Goal: Task Accomplishment & Management: Manage account settings

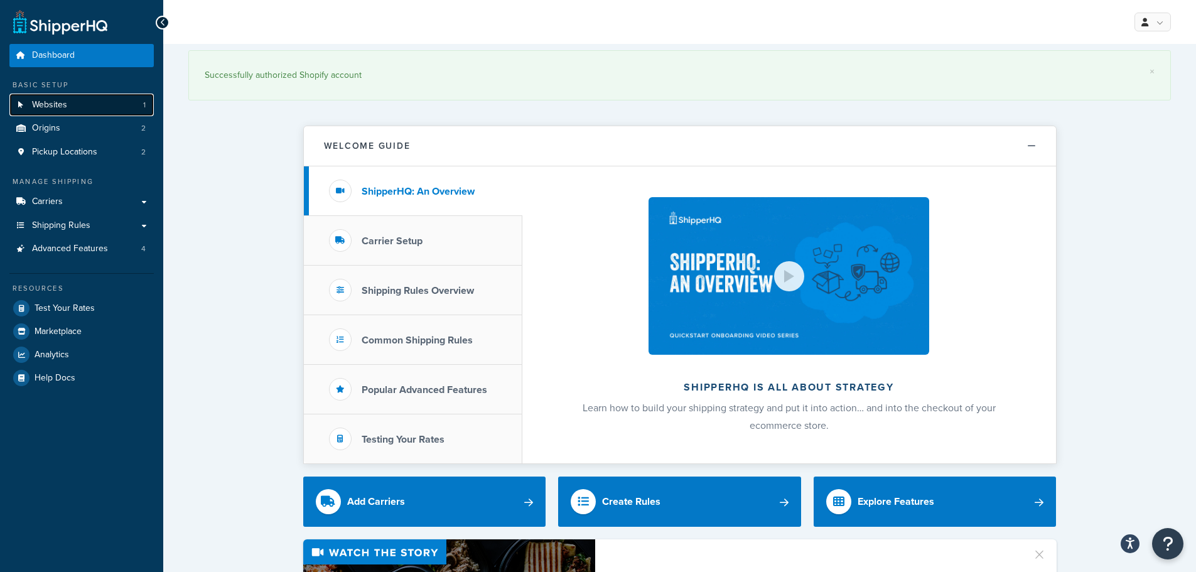
click at [78, 105] on link "Websites 1" at bounding box center [81, 105] width 144 height 23
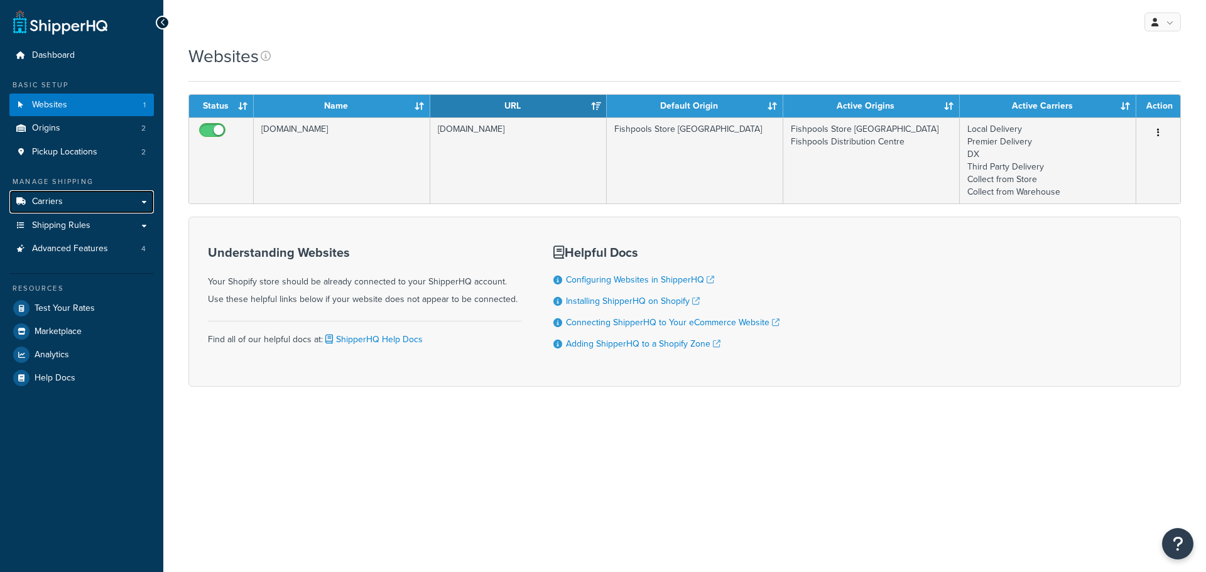
click at [92, 207] on link "Carriers" at bounding box center [81, 201] width 144 height 23
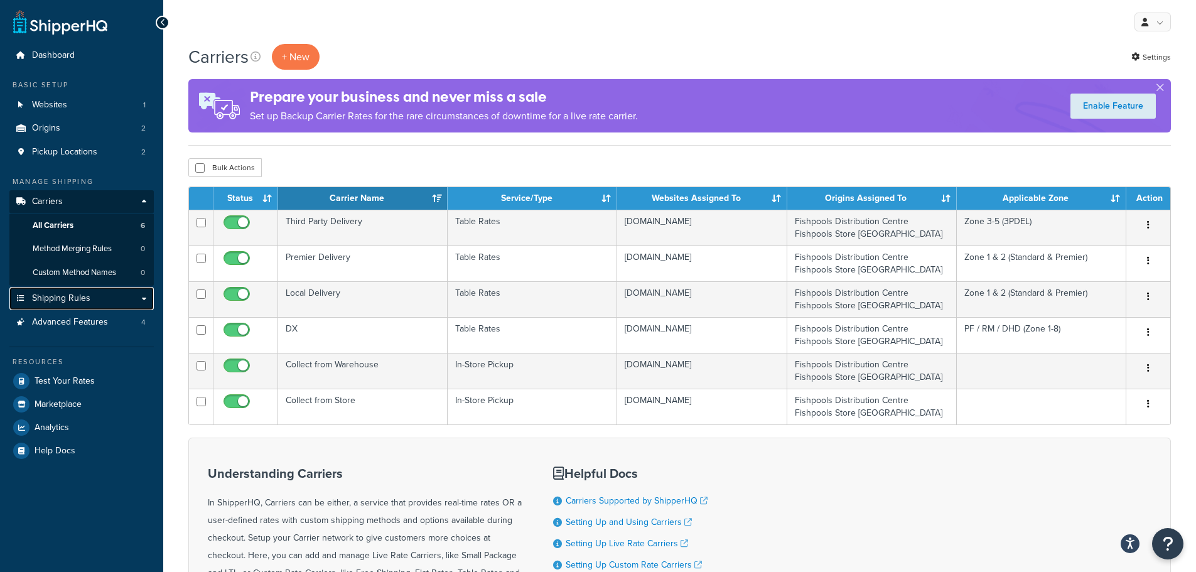
click at [140, 301] on link "Shipping Rules" at bounding box center [81, 298] width 144 height 23
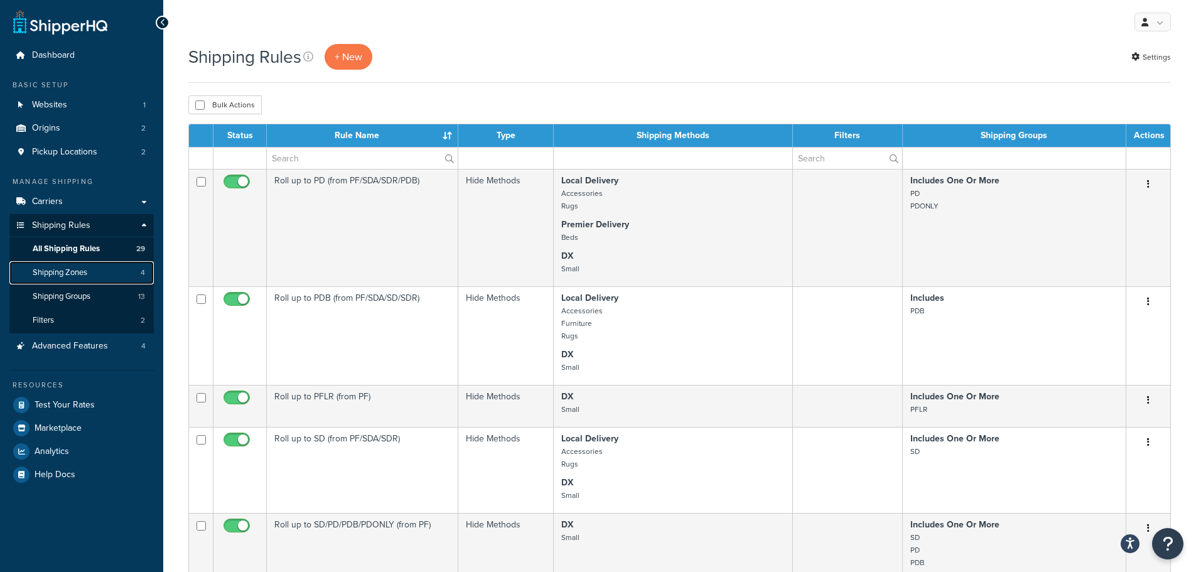
click at [107, 279] on link "Shipping Zones 4" at bounding box center [81, 272] width 144 height 23
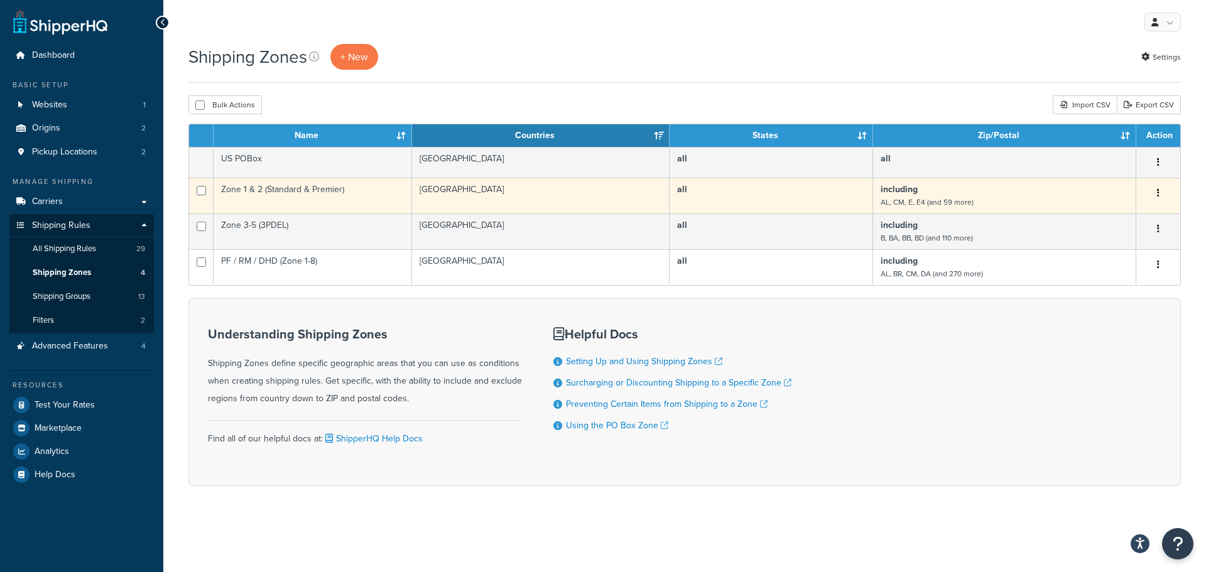
click at [1151, 193] on button "button" at bounding box center [1158, 193] width 18 height 20
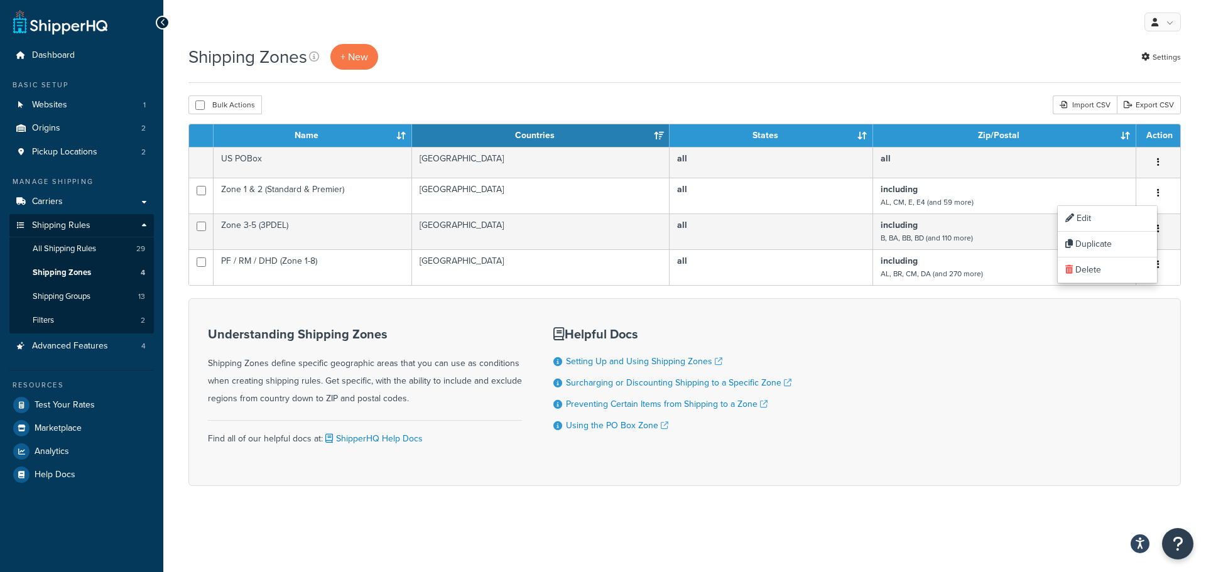
click at [610, 94] on div "Shipping Zones + New Settings Bulk Actions Duplicate Delete Import CSV Export C…" at bounding box center [684, 287] width 1042 height 486
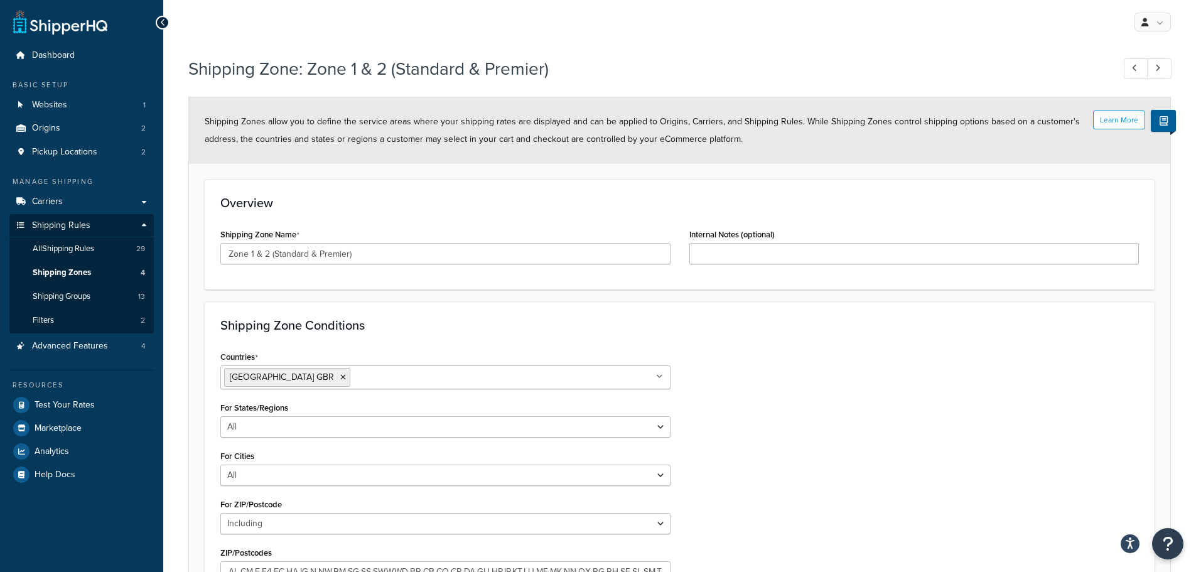
select select "including"
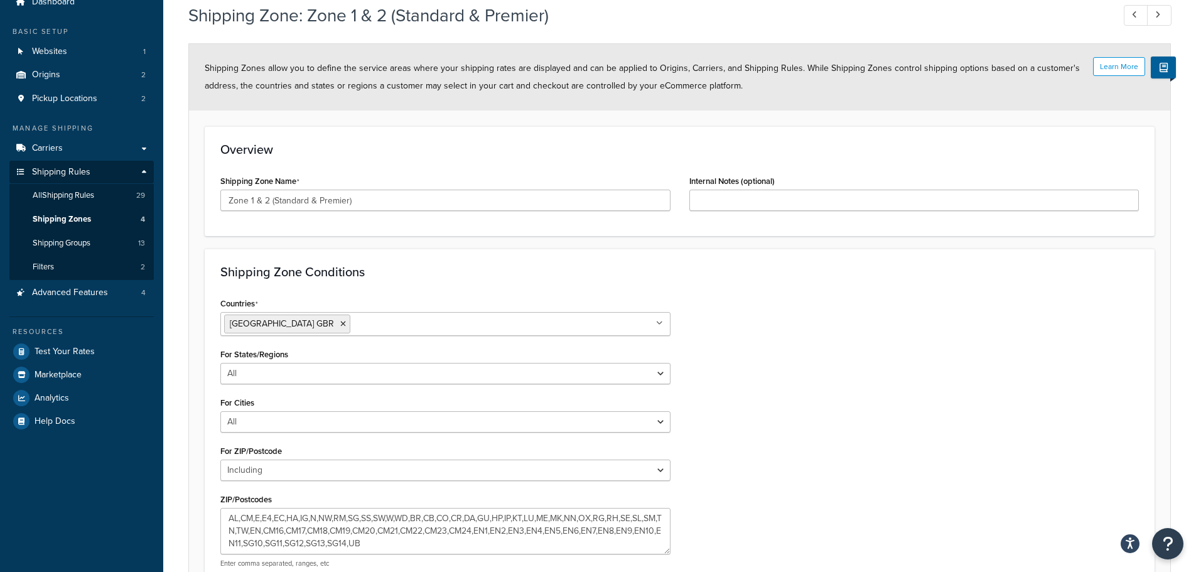
scroll to position [190, 0]
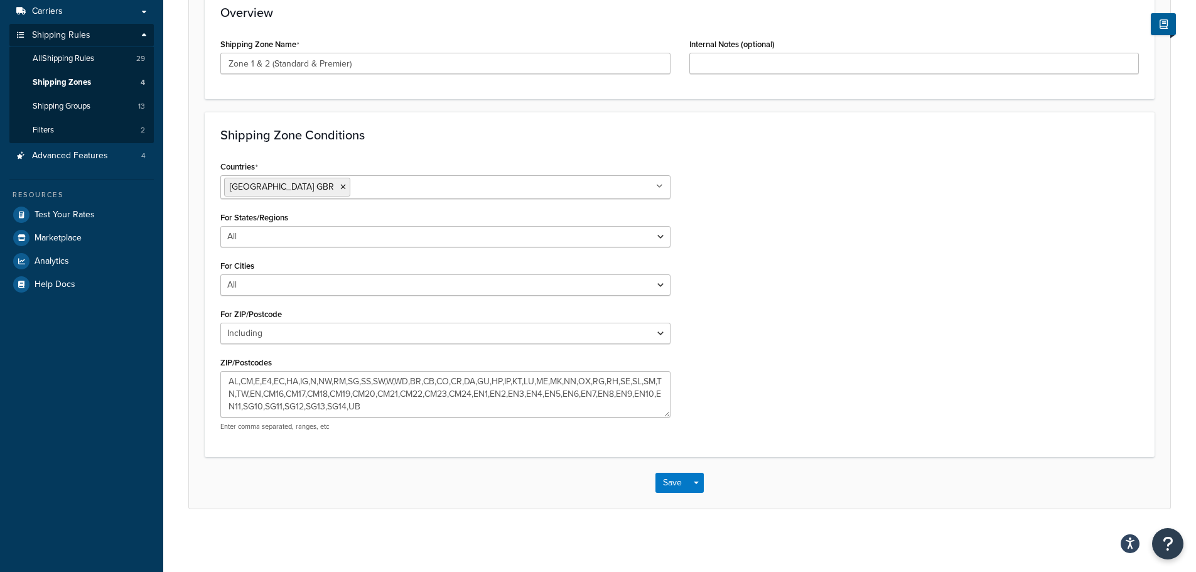
click at [794, 375] on div "Countries United Kingdom GBR All Countries ALL United States USA Afghanistan AF…" at bounding box center [679, 299] width 937 height 283
click at [745, 342] on div "Countries United Kingdom GBR All Countries ALL United States USA Afghanistan AF…" at bounding box center [679, 299] width 937 height 283
click at [859, 238] on div "Countries United Kingdom GBR All Countries ALL United States USA Afghanistan AF…" at bounding box center [679, 299] width 937 height 283
click at [700, 306] on div "Countries United Kingdom GBR All Countries ALL United States USA Afghanistan AF…" at bounding box center [679, 299] width 937 height 283
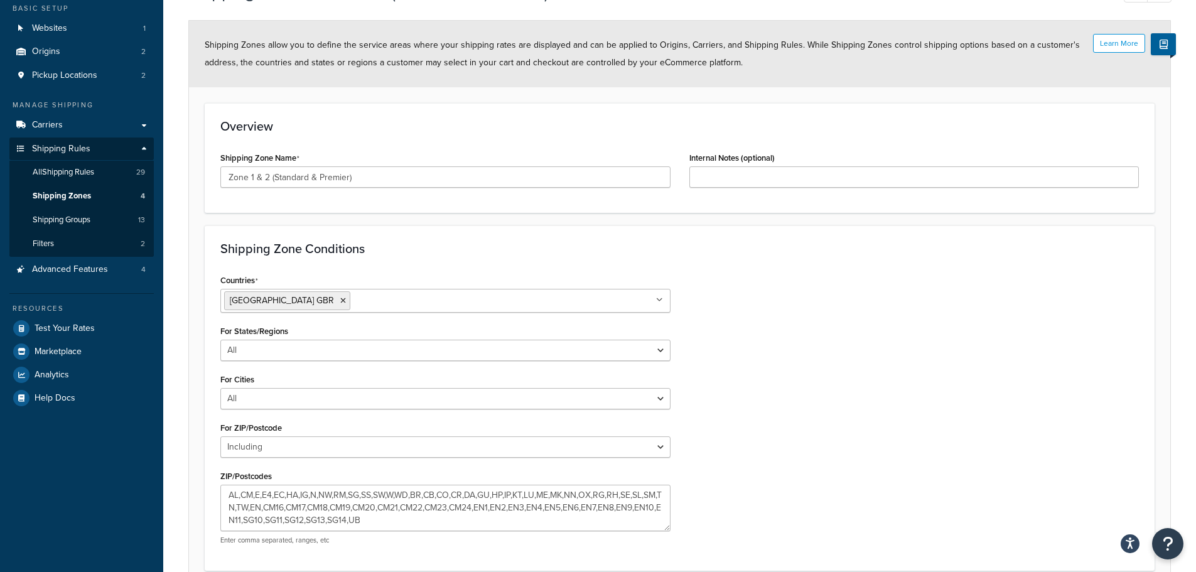
scroll to position [0, 0]
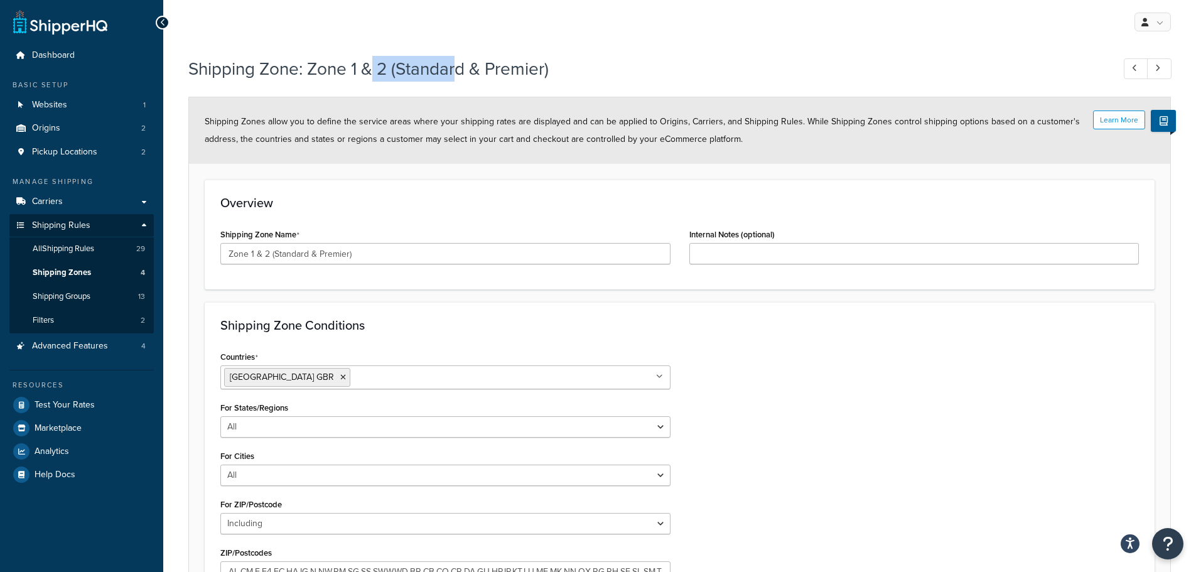
drag, startPoint x: 377, startPoint y: 60, endPoint x: 473, endPoint y: 68, distance: 96.4
click at [473, 68] on h1 "Shipping Zone: Zone 1 & 2 (Standard & Premier)" at bounding box center [644, 69] width 912 height 24
click at [651, 121] on span "Shipping Zones allow you to define the service areas where your shipping rates …" at bounding box center [642, 130] width 875 height 31
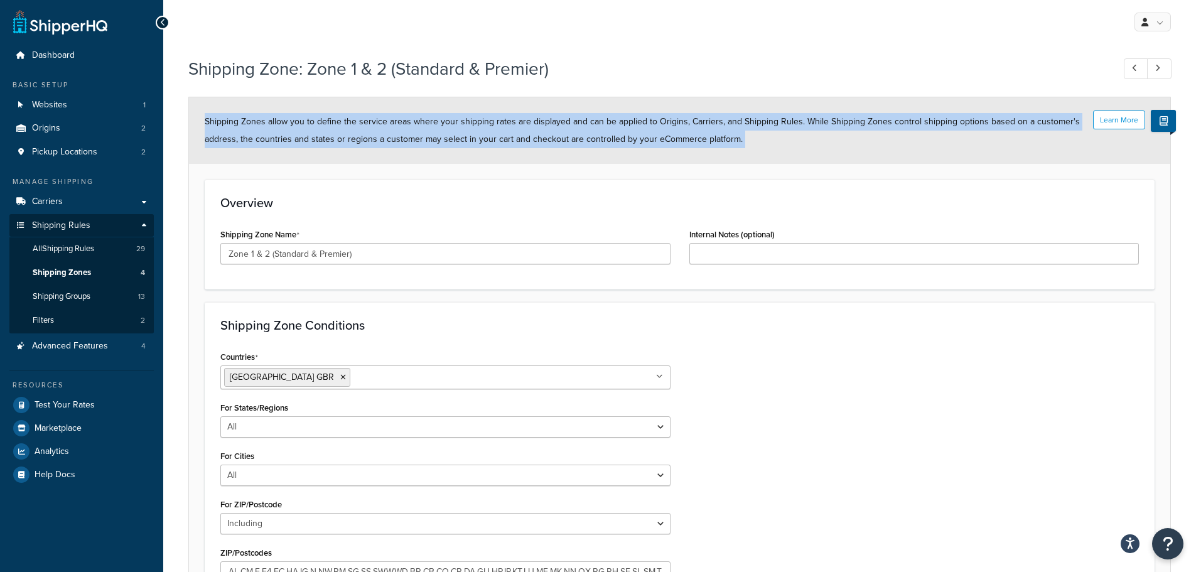
click at [651, 121] on span "Shipping Zones allow you to define the service areas where your shipping rates …" at bounding box center [642, 130] width 875 height 31
click at [706, 127] on span "Shipping Zones allow you to define the service areas where your shipping rates …" at bounding box center [642, 130] width 875 height 31
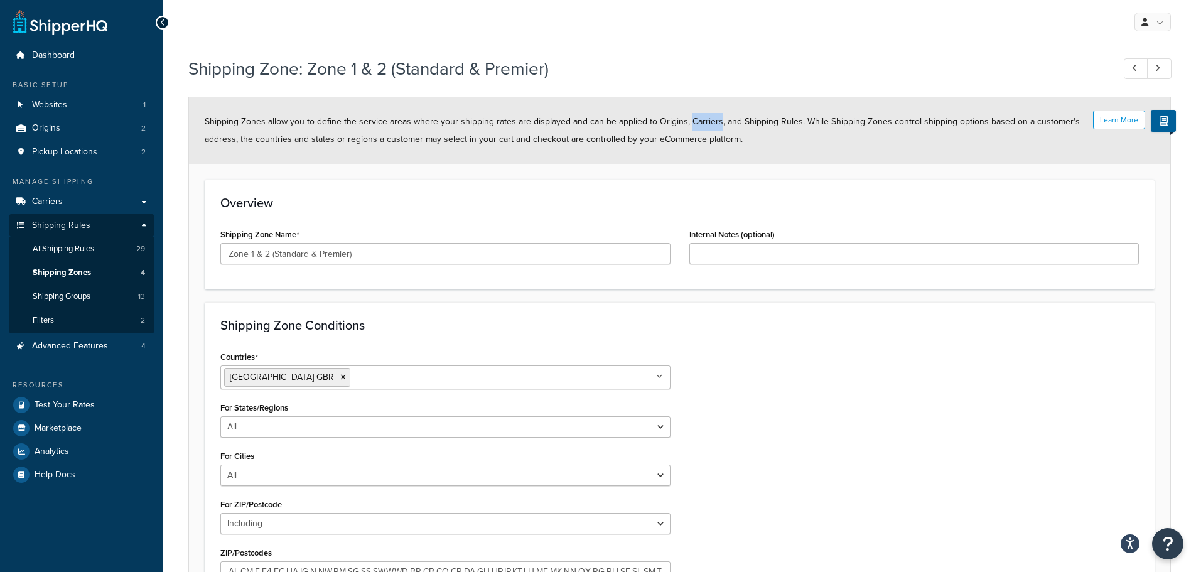
click at [706, 127] on span "Shipping Zones allow you to define the service areas where your shipping rates …" at bounding box center [642, 130] width 875 height 31
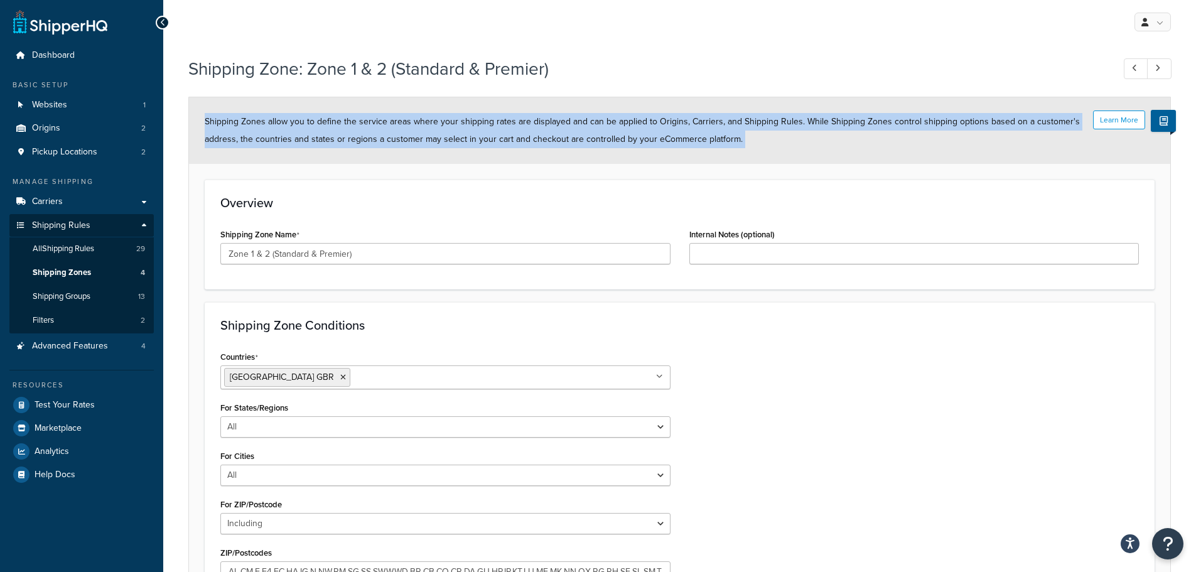
click at [706, 127] on span "Shipping Zones allow you to define the service areas where your shipping rates …" at bounding box center [642, 130] width 875 height 31
click at [755, 129] on div "Learn More Shipping Zones allow you to define the service areas where your ship…" at bounding box center [679, 130] width 981 height 67
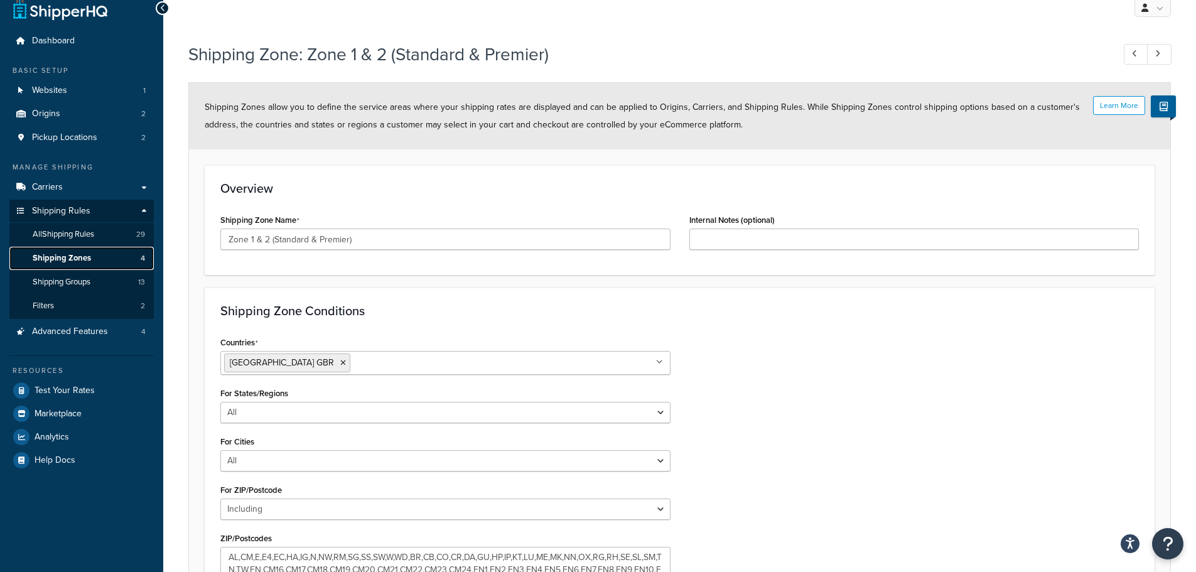
scroll to position [190, 0]
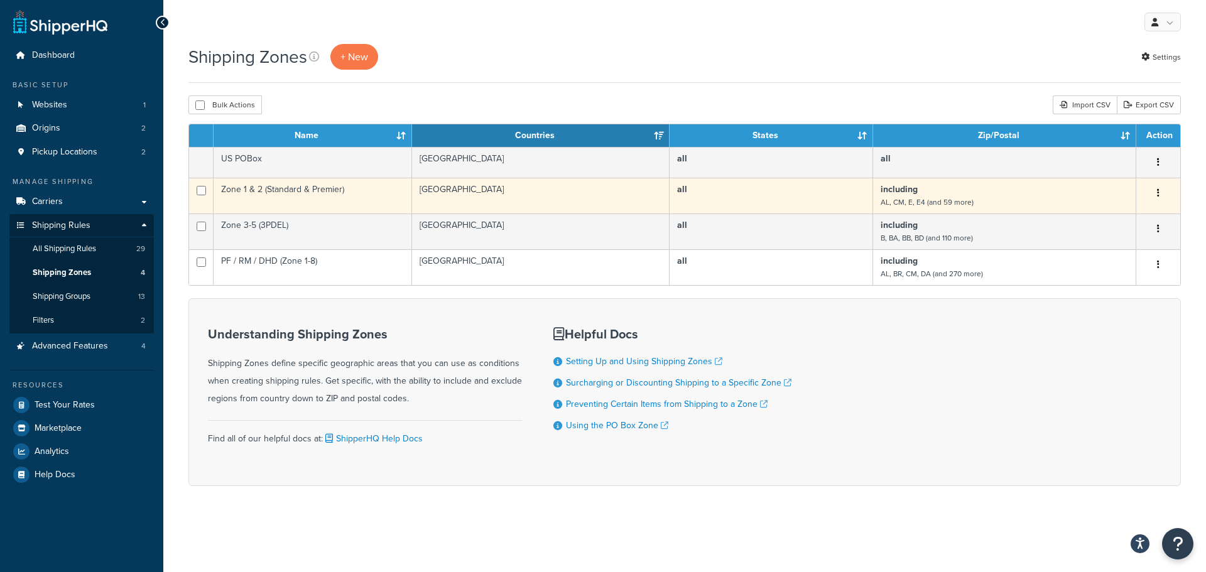
click at [1157, 193] on icon "button" at bounding box center [1158, 192] width 3 height 9
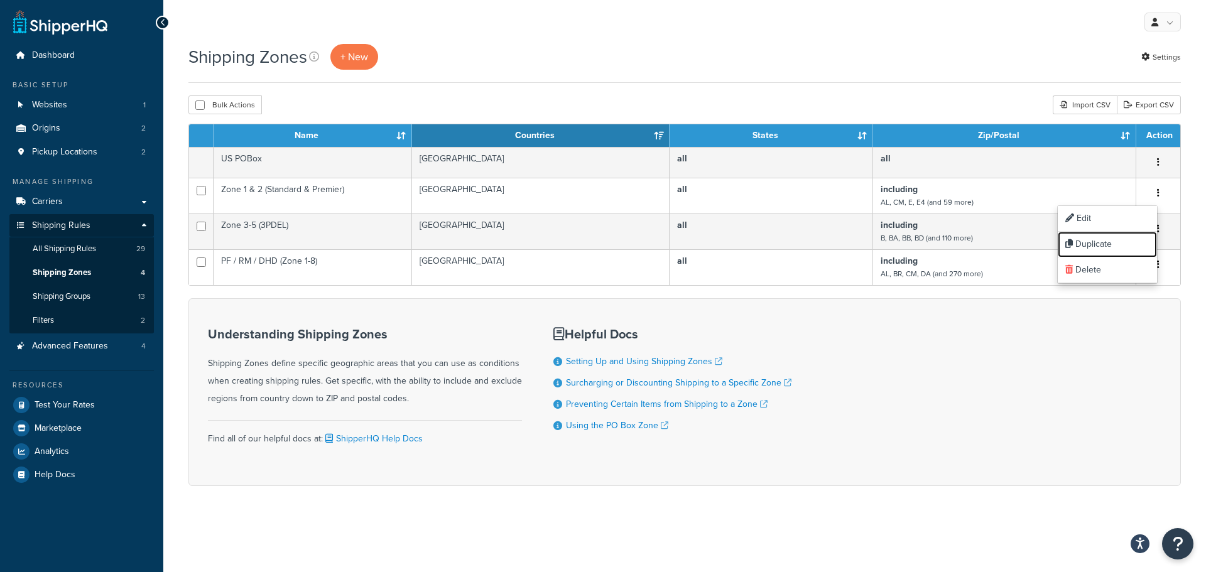
drag, startPoint x: 1118, startPoint y: 239, endPoint x: 669, endPoint y: 36, distance: 492.6
click at [1118, 239] on link "Duplicate" at bounding box center [1106, 245] width 99 height 26
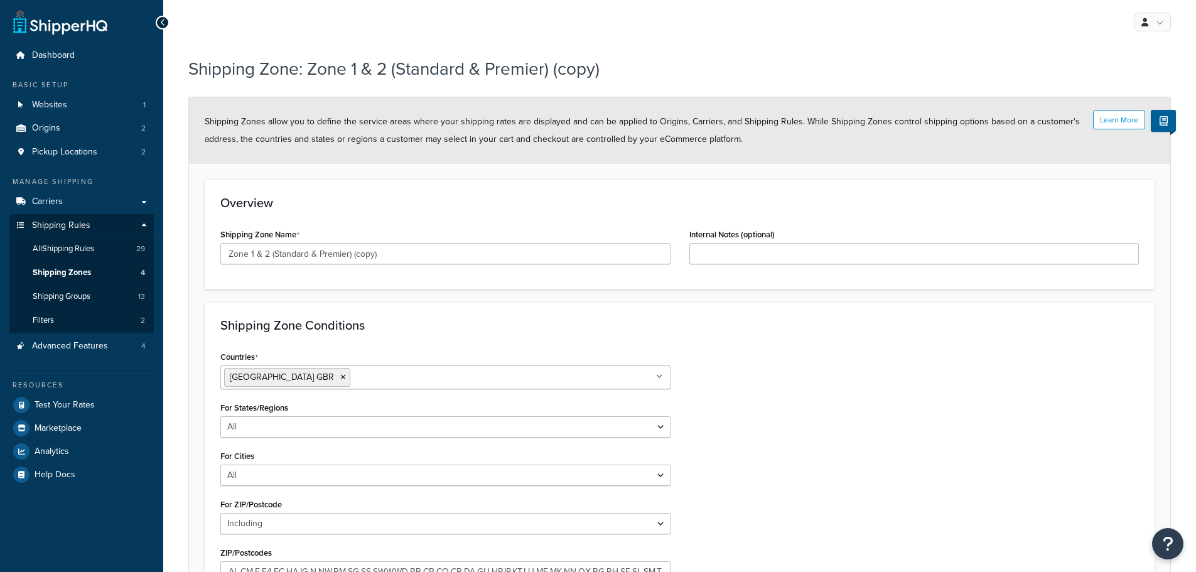
select select "including"
drag, startPoint x: 399, startPoint y: 256, endPoint x: 261, endPoint y: 256, distance: 138.1
click at [261, 256] on input "Zone 1 & 2 (Standard & Premier) (copy)" at bounding box center [445, 253] width 450 height 21
type input "Zone 1 Only"
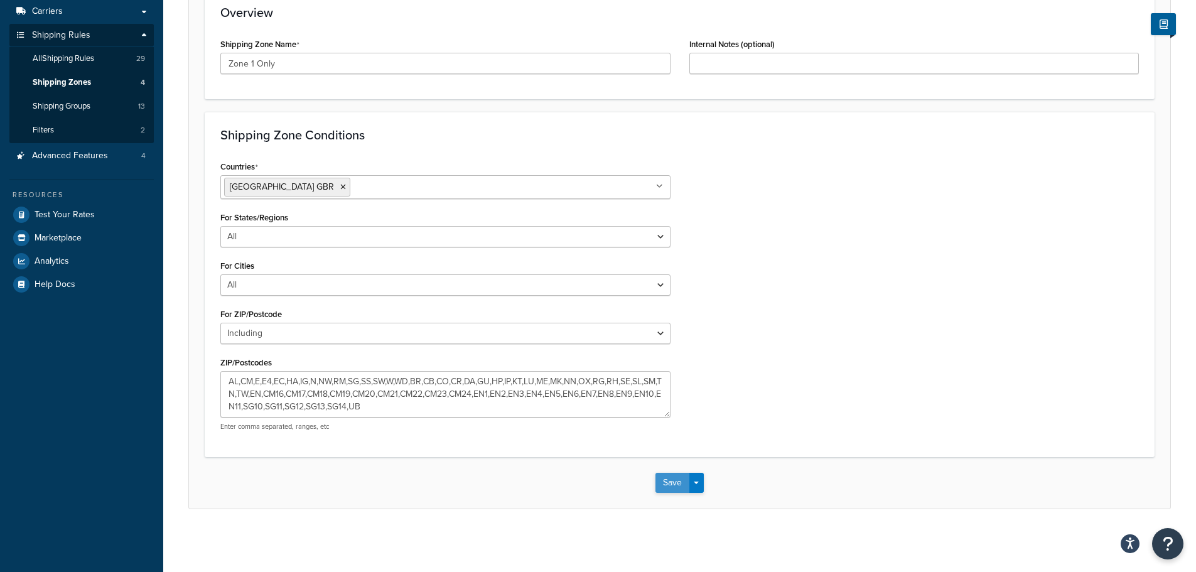
click at [664, 486] on button "Save" at bounding box center [673, 483] width 34 height 20
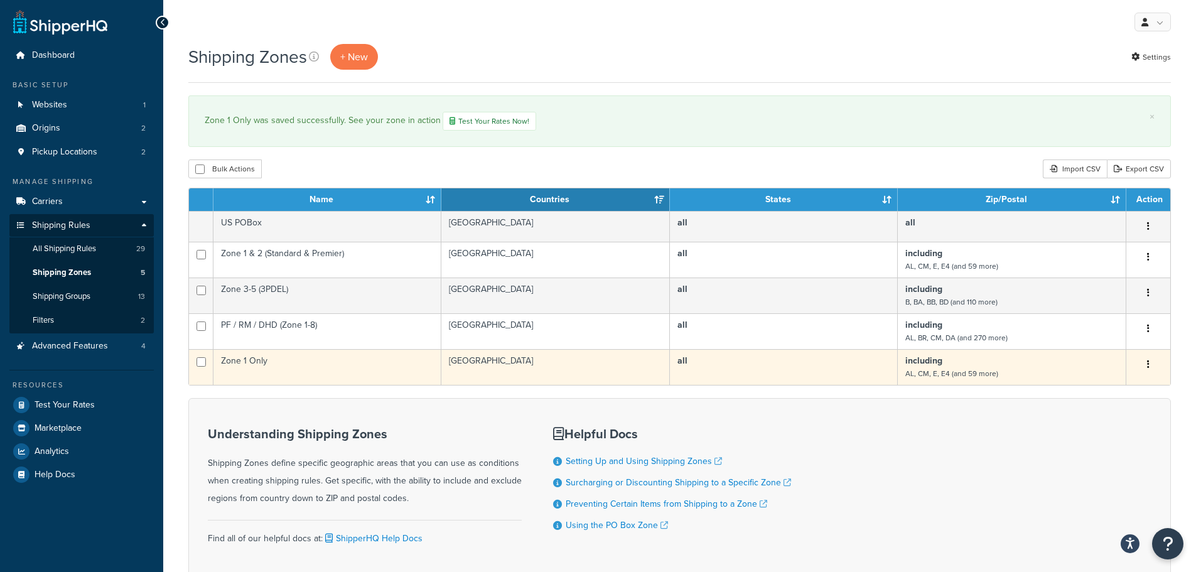
click at [1148, 365] on icon "button" at bounding box center [1148, 364] width 3 height 9
click at [1106, 384] on link "Edit" at bounding box center [1097, 391] width 99 height 26
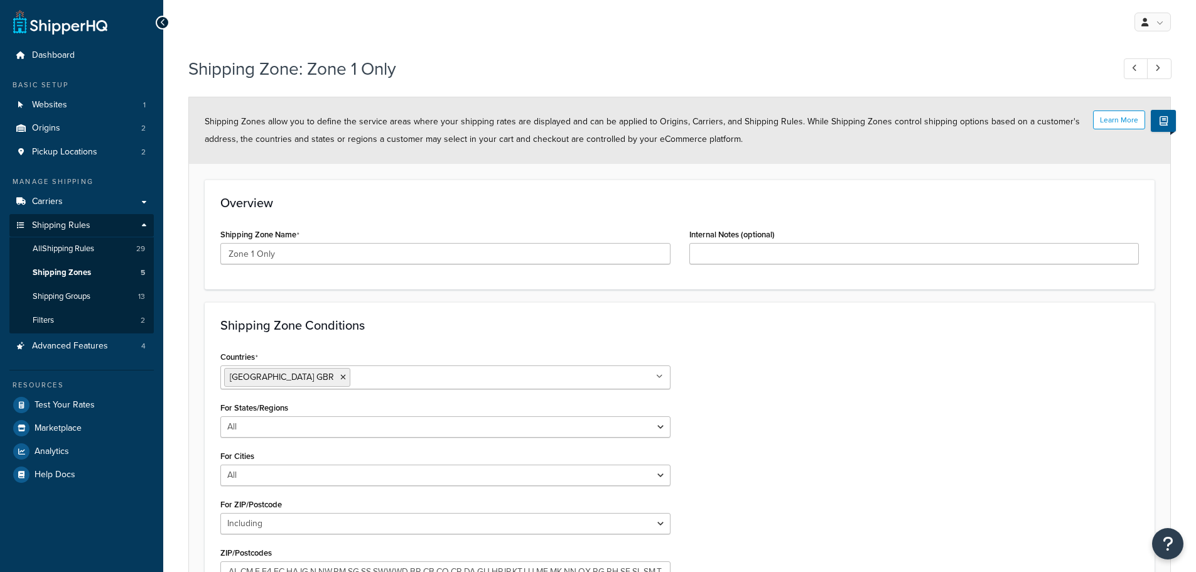
select select "including"
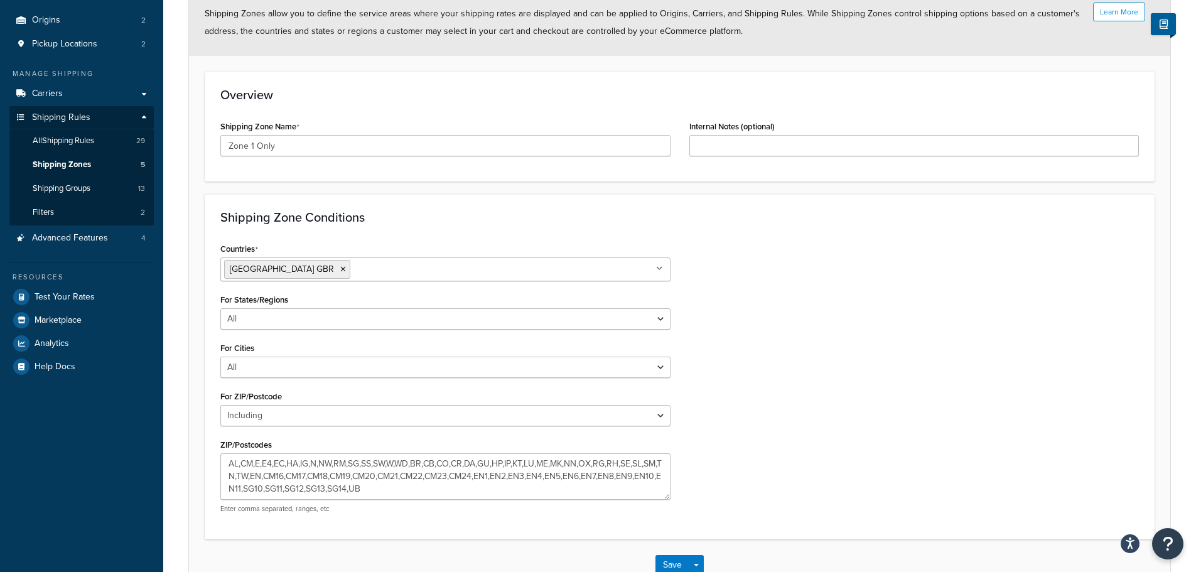
scroll to position [190, 0]
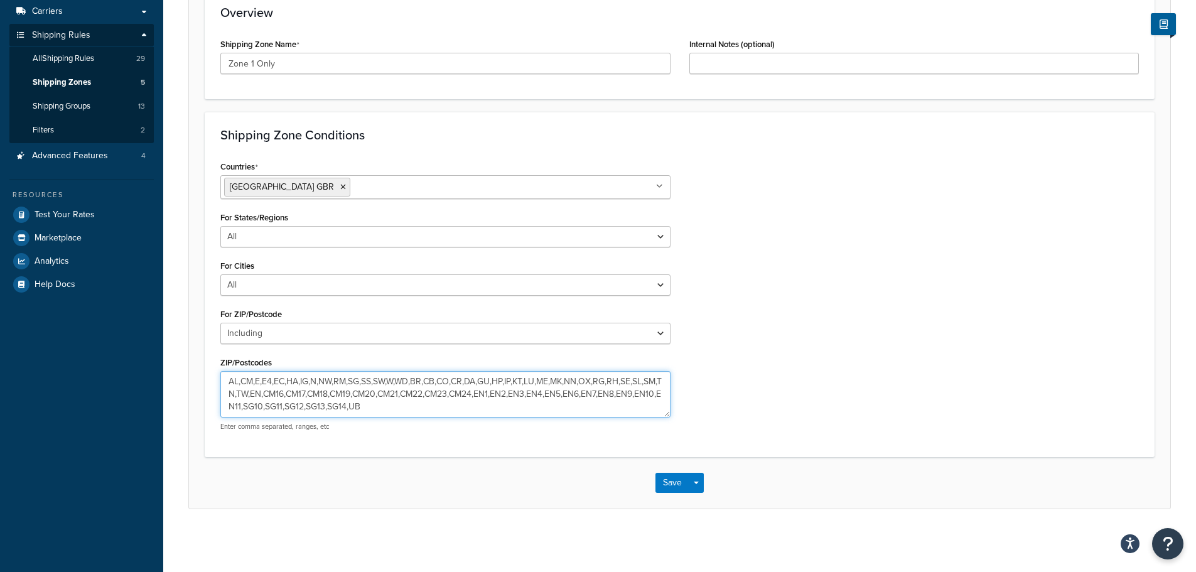
click at [279, 376] on textarea "AL,CM,E,E4,EC,HA,IG,N,NW,RM,SG,SS,SW,W,WD,BR,CB,CO,CR,DA,GU,HP,IP,KT,LU,ME,MK,N…" at bounding box center [445, 394] width 450 height 46
click at [393, 399] on textarea "AL,CM,E,E4,EC,HA,IG,N,NW,RM,SG,SS,SW,W,WD,BR,CB,CO,CR,DA,GU,HP,IP,KT,LU,ME,MK,N…" at bounding box center [445, 394] width 450 height 46
click at [355, 399] on textarea "AL,CM,E,E4,EC,HA,IG,N,NW,RM,SG,SS,SW,W,WD,BR,CB,CO,CR,DA,GU,HP,IP,KT,LU,ME,MK,N…" at bounding box center [445, 394] width 450 height 46
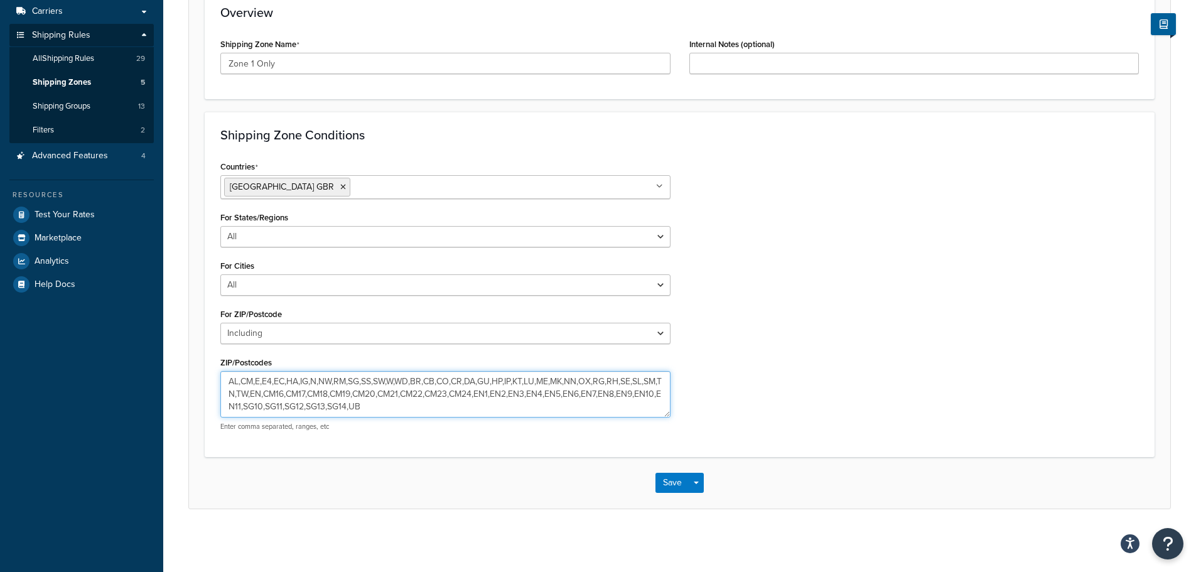
click at [355, 399] on textarea "AL,CM,E,E4,EC,HA,IG,N,NW,RM,SG,SS,SW,W,WD,BR,CB,CO,CR,DA,GU,HP,IP,KT,LU,ME,MK,N…" at bounding box center [445, 394] width 450 height 46
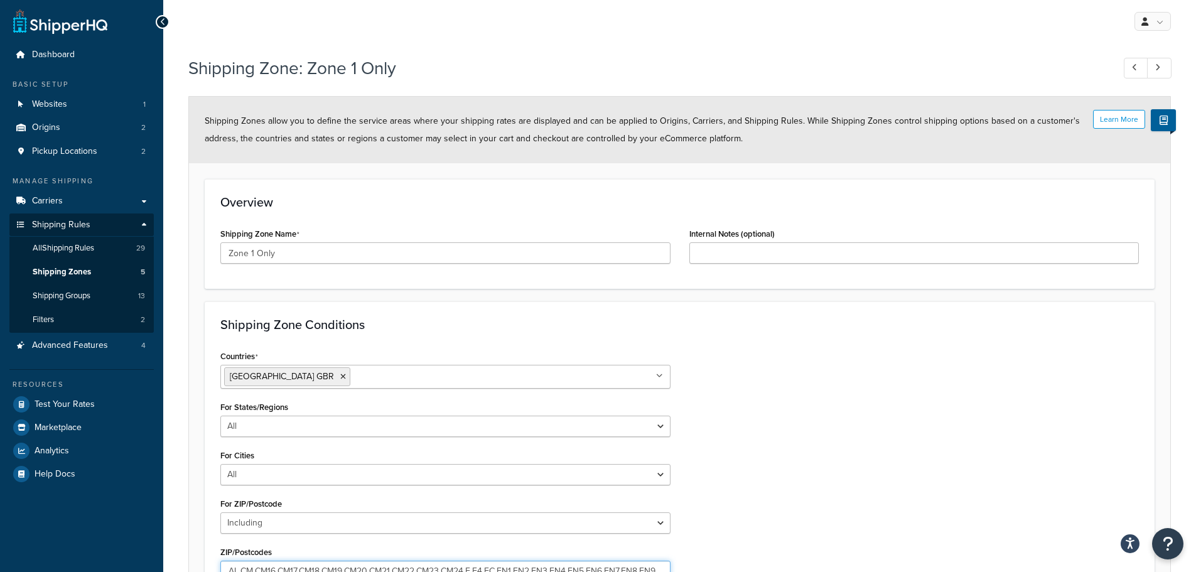
scroll to position [0, 0]
type textarea "AL,CM,CM16,CM17,CM18,CM19,CM20,CM21,CM22,CM23,CM24,E,E4,EC,EN1,EN2,EN3,EN4,EN5,…"
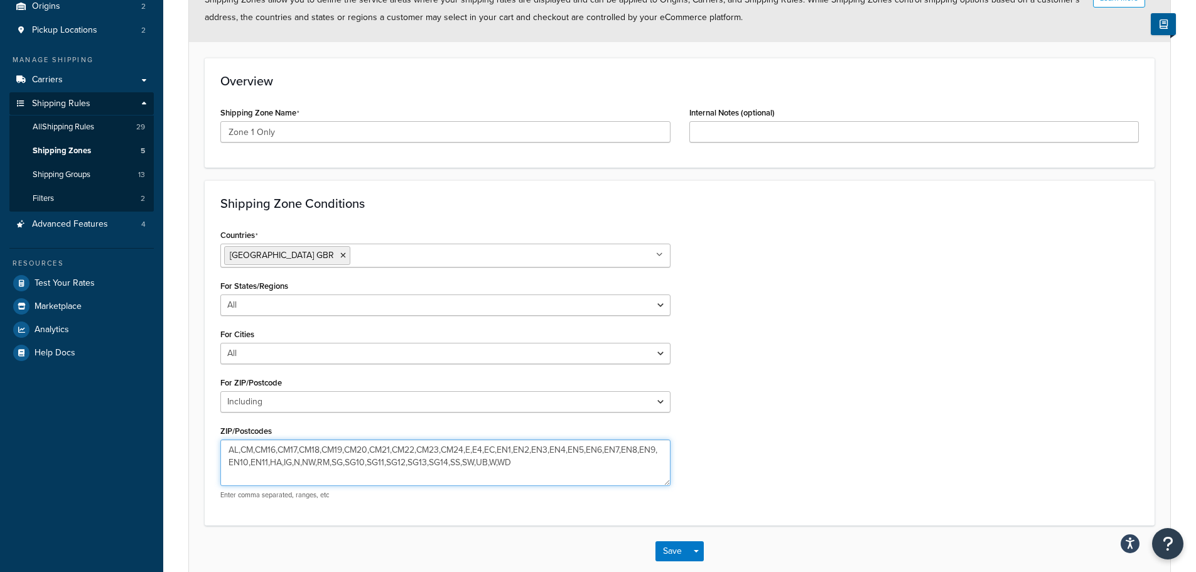
scroll to position [190, 0]
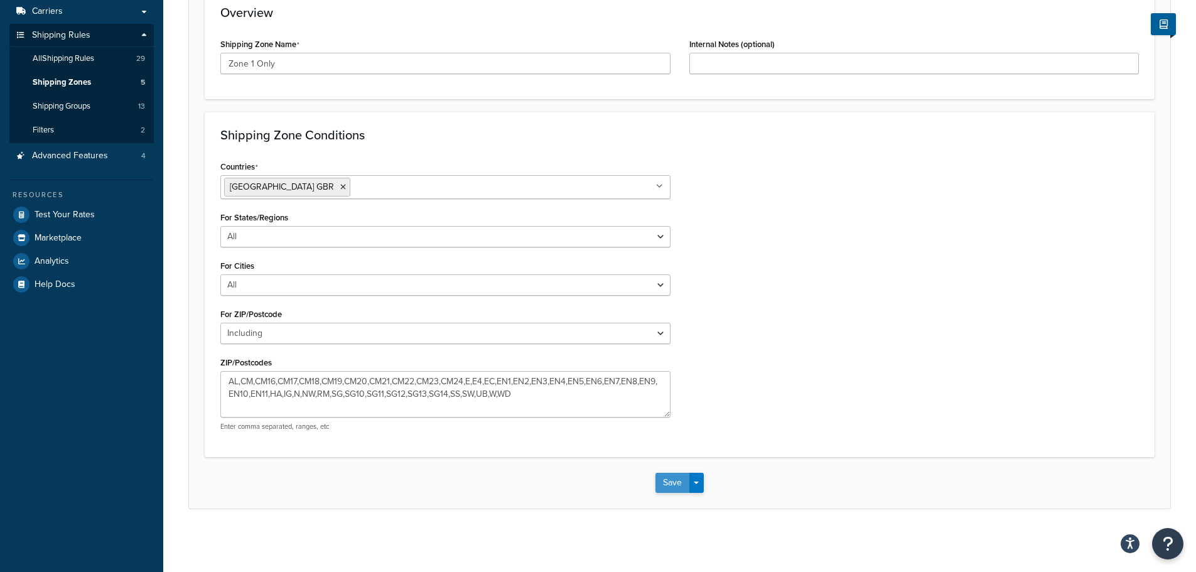
click at [667, 473] on button "Save" at bounding box center [673, 483] width 34 height 20
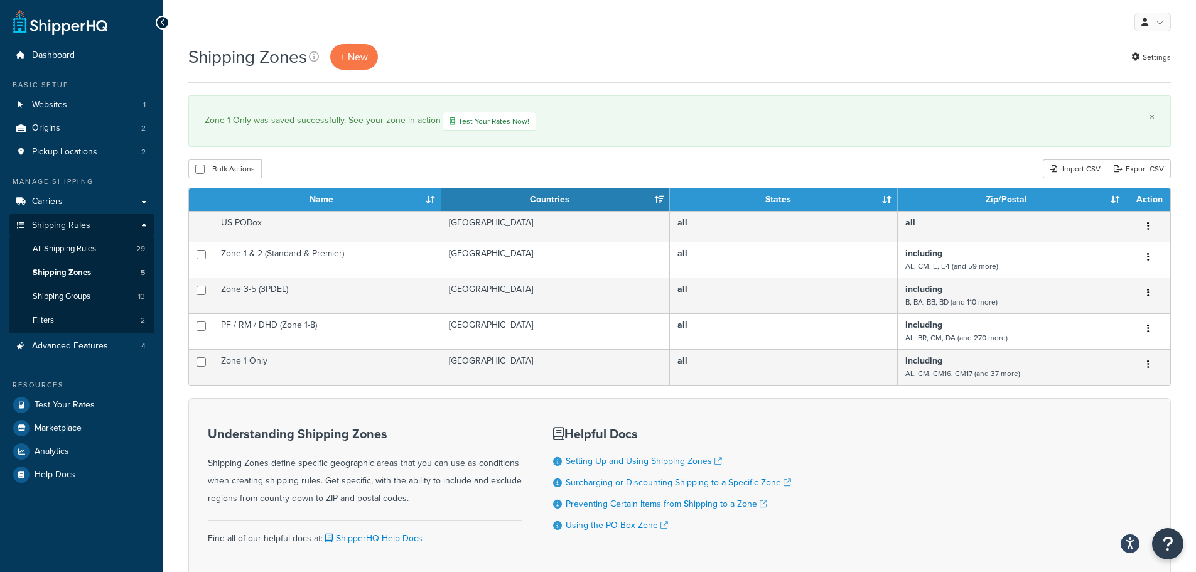
click at [1153, 116] on link "×" at bounding box center [1152, 117] width 5 height 10
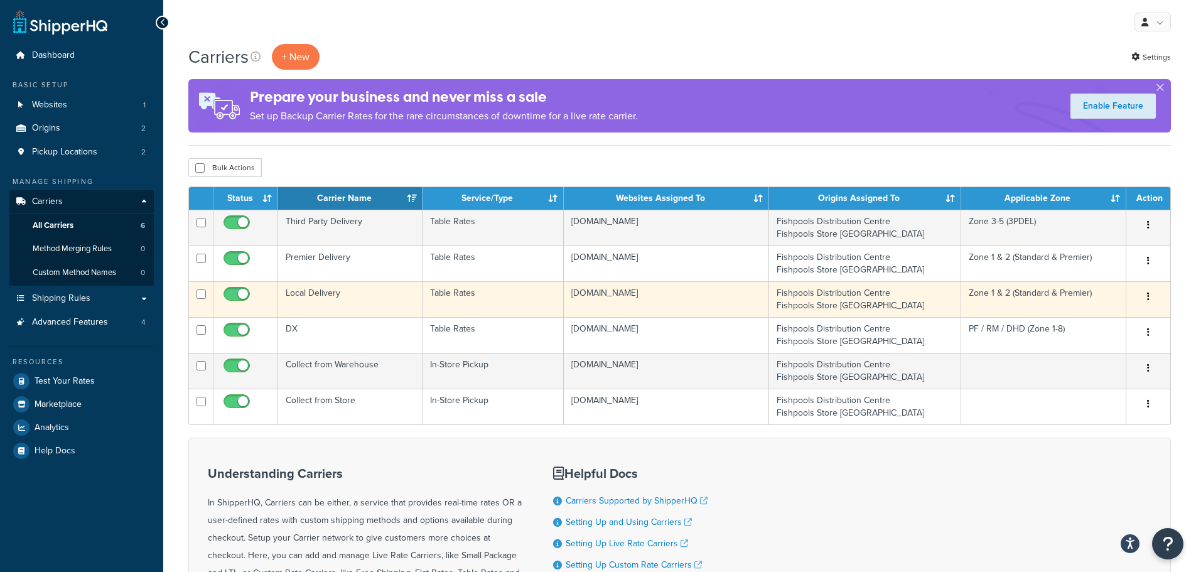
click at [1148, 300] on icon "button" at bounding box center [1148, 296] width 3 height 9
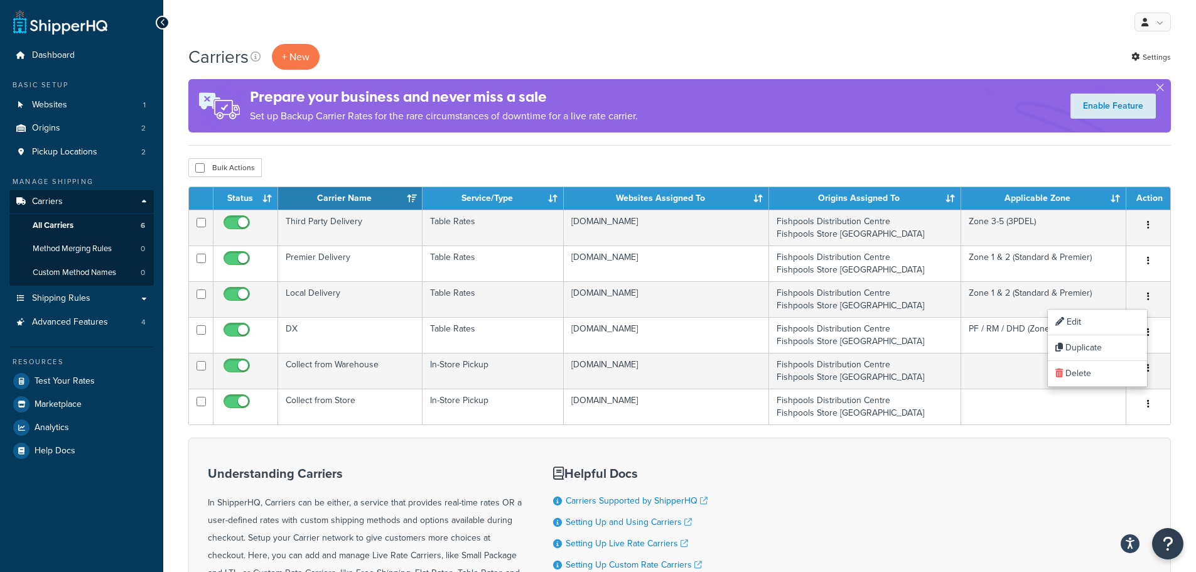
click at [725, 451] on div "Understanding Carriers In ShipperHQ, Carriers can be either, a service that pro…" at bounding box center [679, 558] width 983 height 240
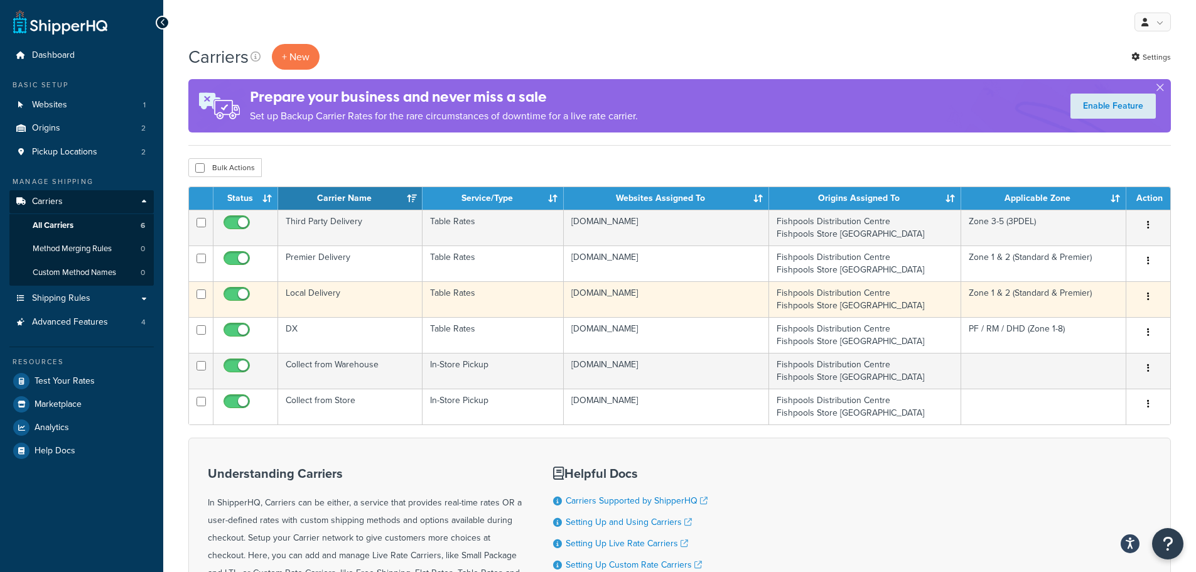
click at [325, 293] on td "Local Delivery" at bounding box center [350, 299] width 144 height 36
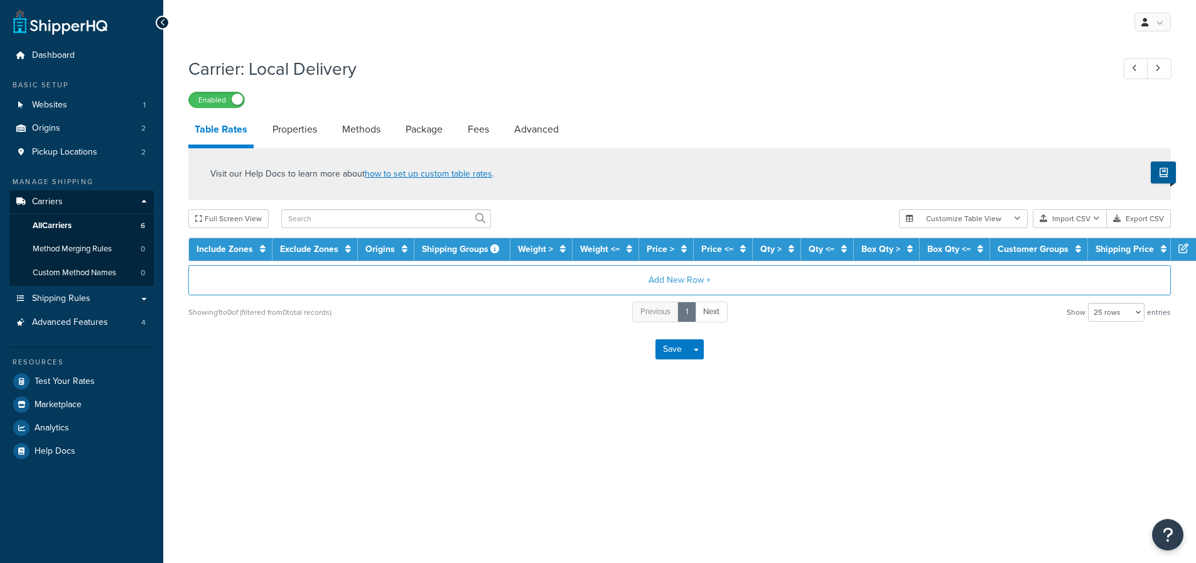
select select "25"
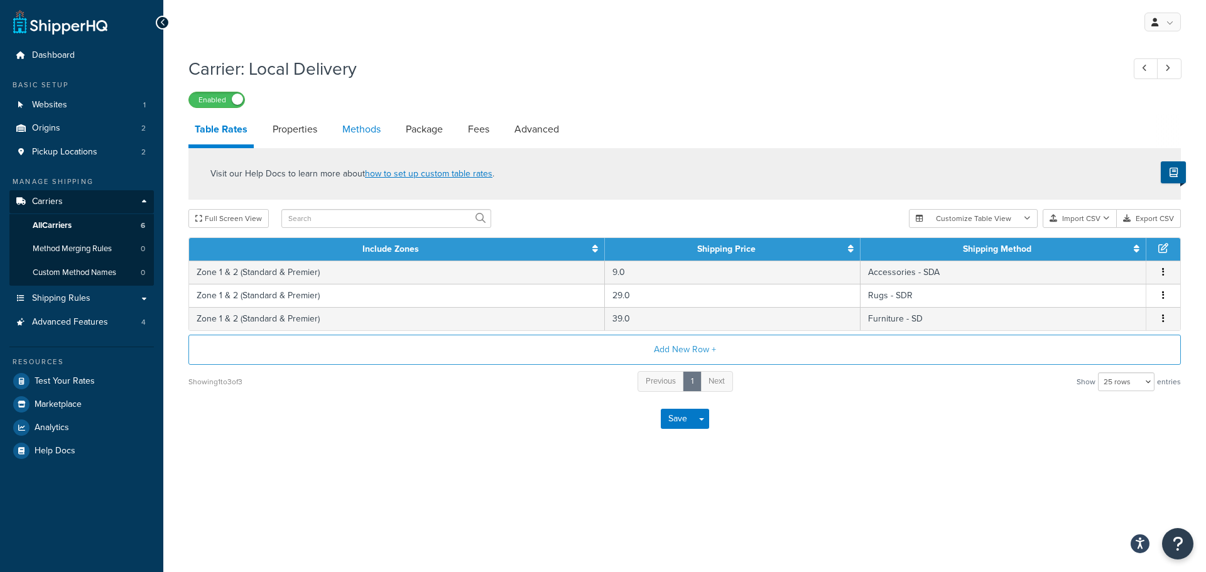
click at [342, 129] on link "Methods" at bounding box center [361, 129] width 51 height 30
select select "25"
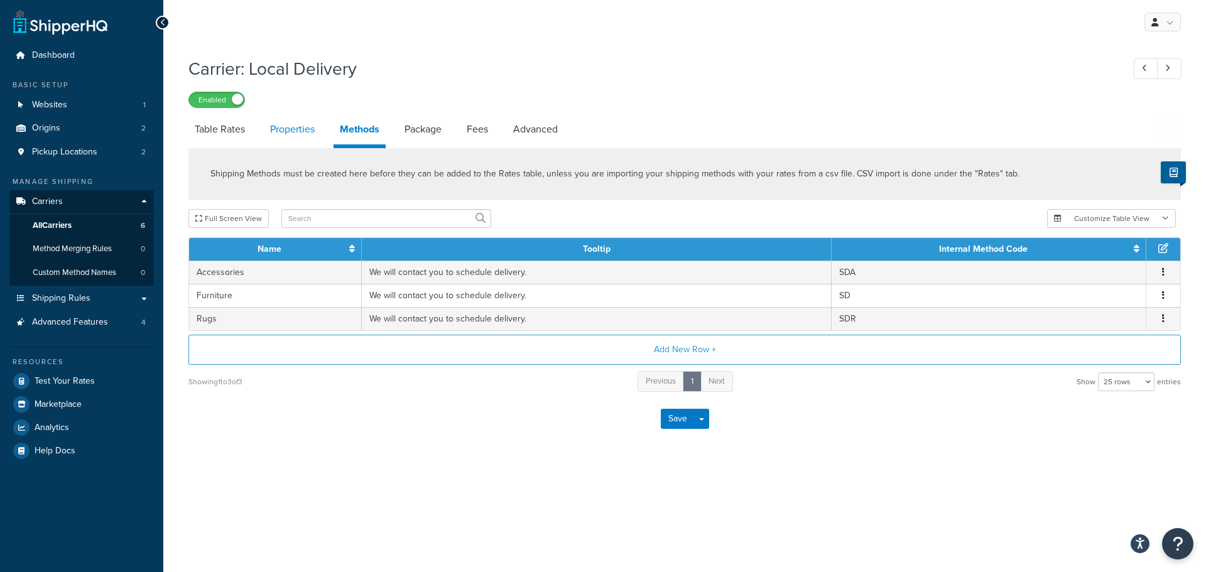
click at [318, 131] on link "Properties" at bounding box center [292, 129] width 57 height 30
select select "HIGHEST"
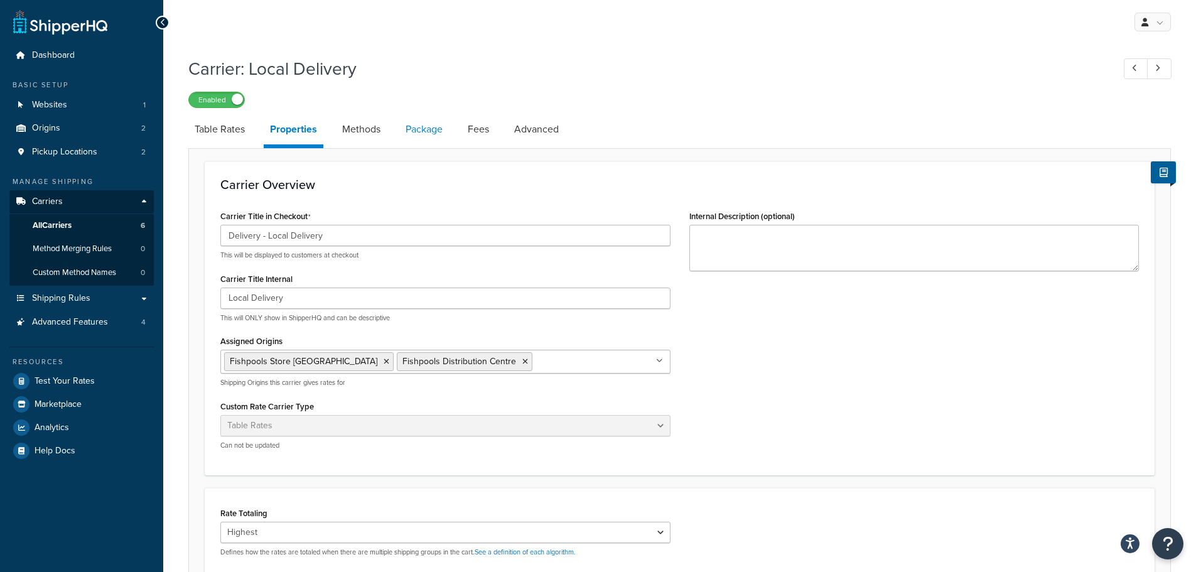
click at [448, 124] on link "Package" at bounding box center [424, 129] width 50 height 30
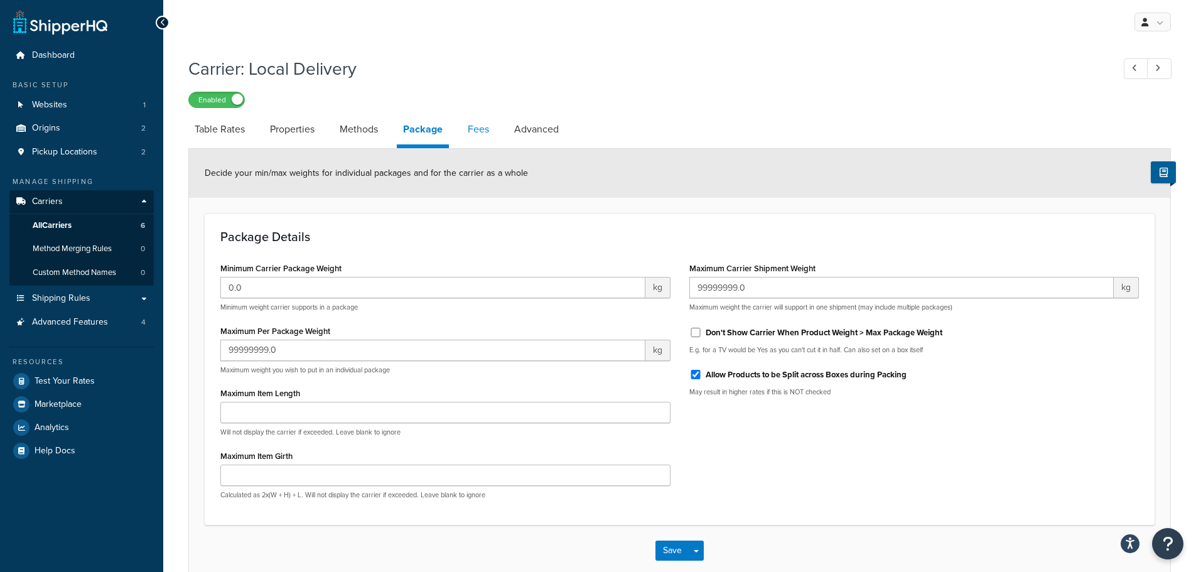
click at [484, 127] on link "Fees" at bounding box center [479, 129] width 34 height 30
select select "AFTER"
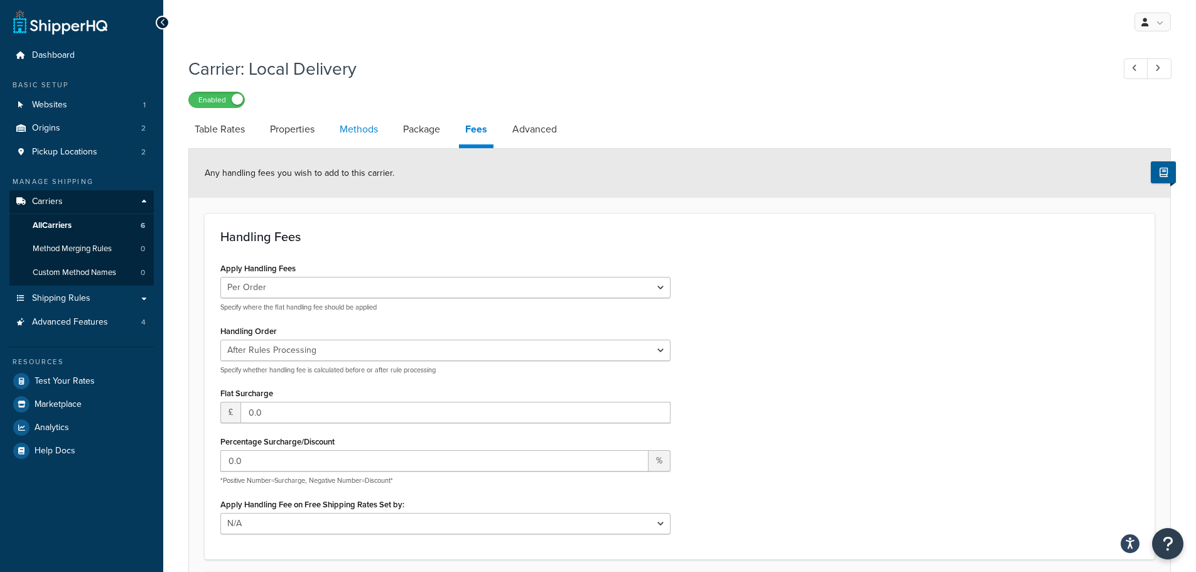
click at [367, 128] on link "Methods" at bounding box center [358, 129] width 51 height 30
select select "25"
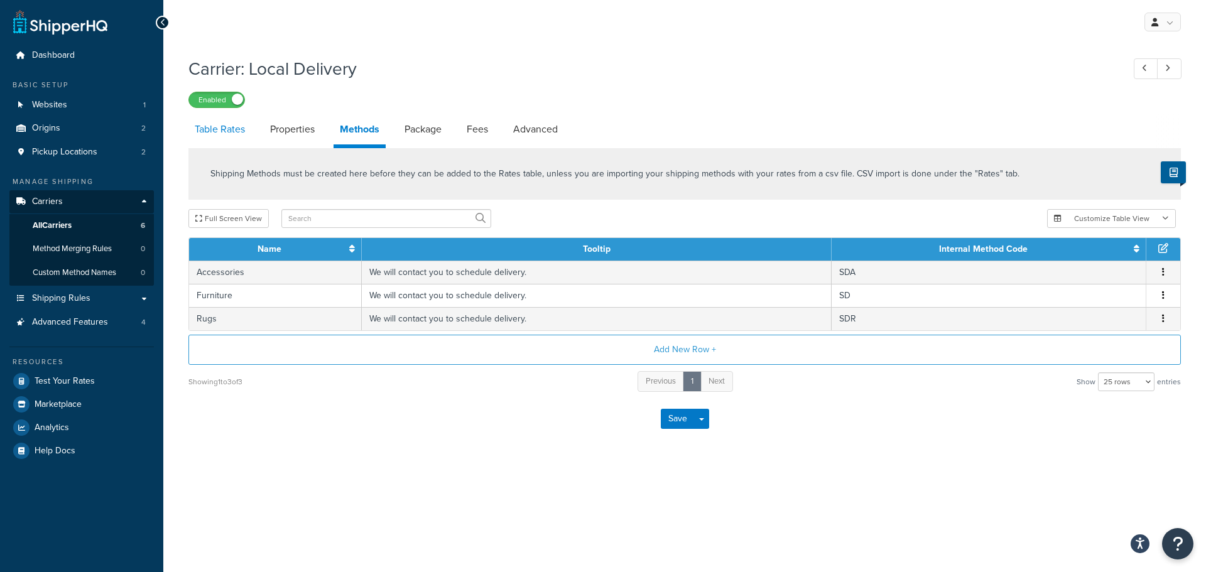
click at [224, 143] on link "Table Rates" at bounding box center [219, 129] width 63 height 30
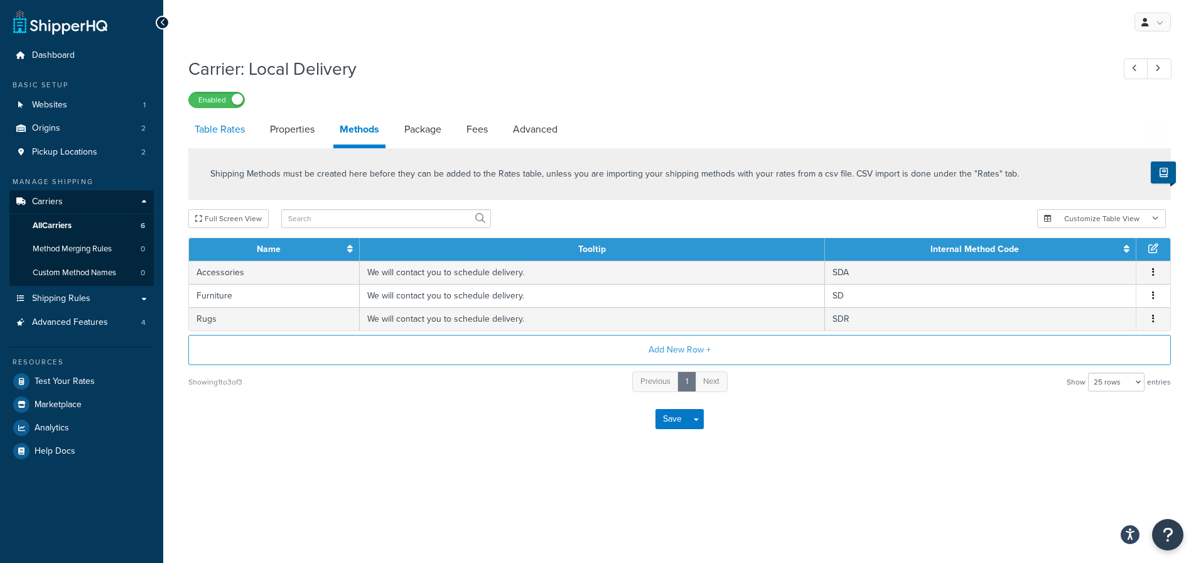
select select "25"
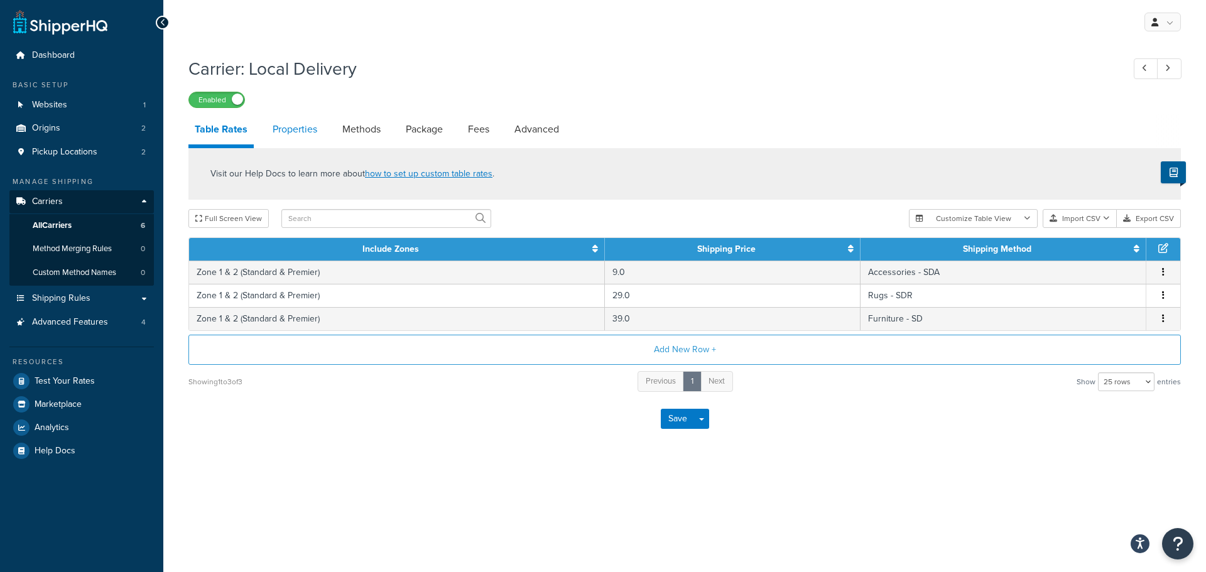
click at [285, 134] on link "Properties" at bounding box center [294, 129] width 57 height 30
select select "HIGHEST"
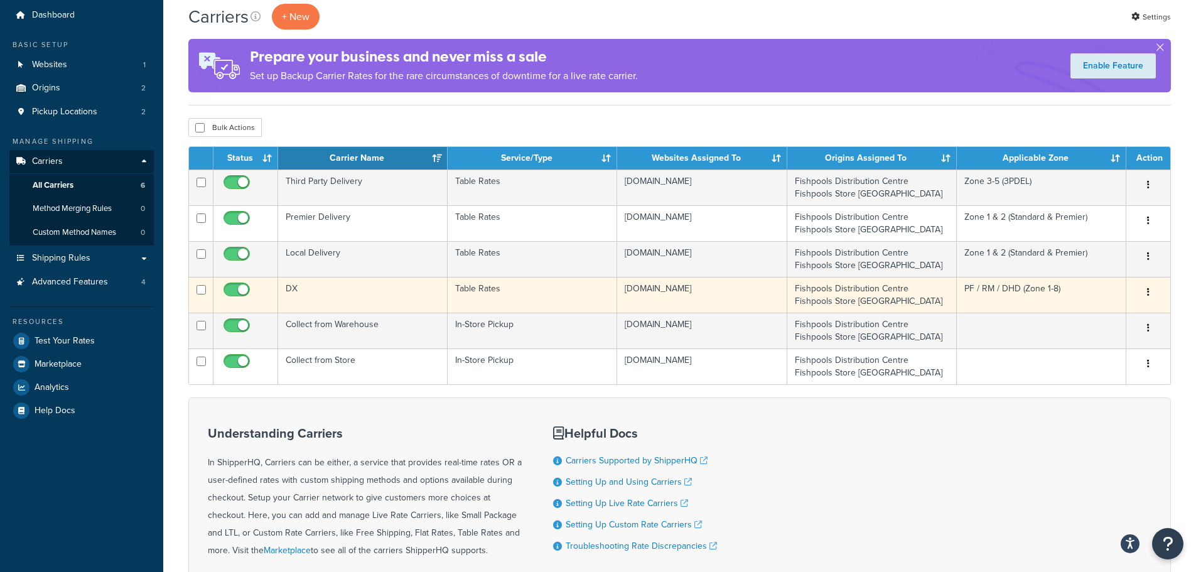
scroll to position [63, 0]
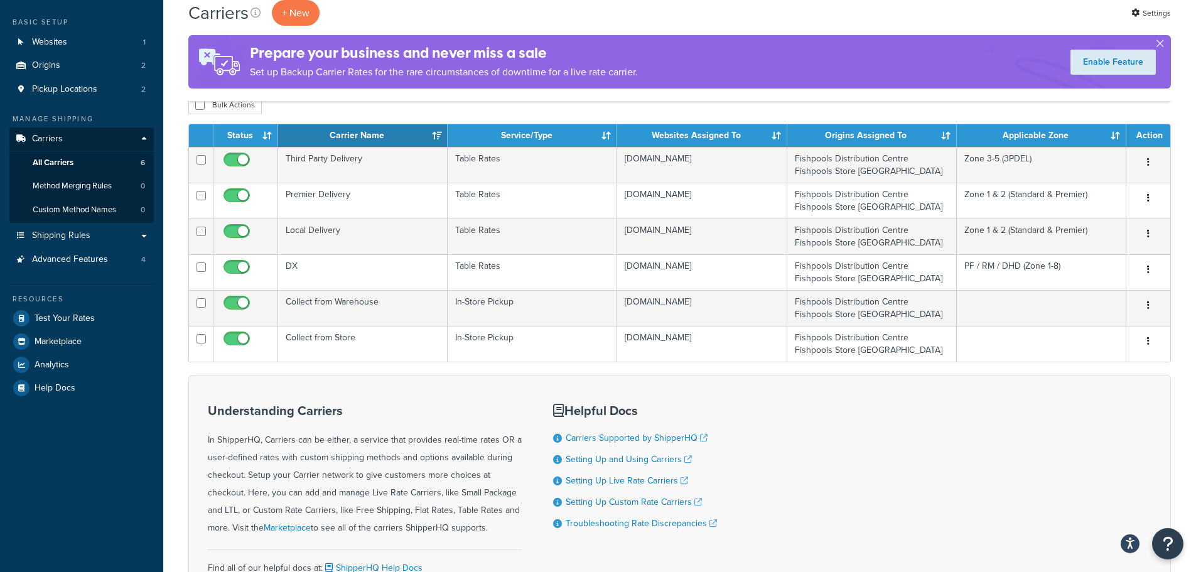
click at [343, 111] on div "Bulk Actions Duplicate Delete" at bounding box center [679, 104] width 983 height 19
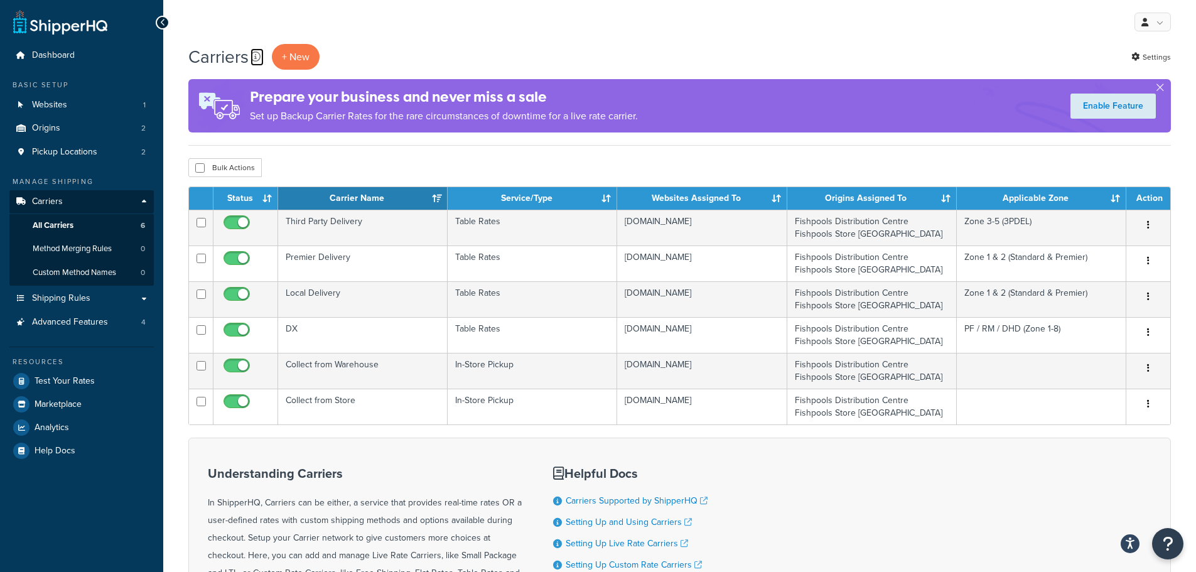
click at [261, 59] on icon at bounding box center [256, 56] width 10 height 10
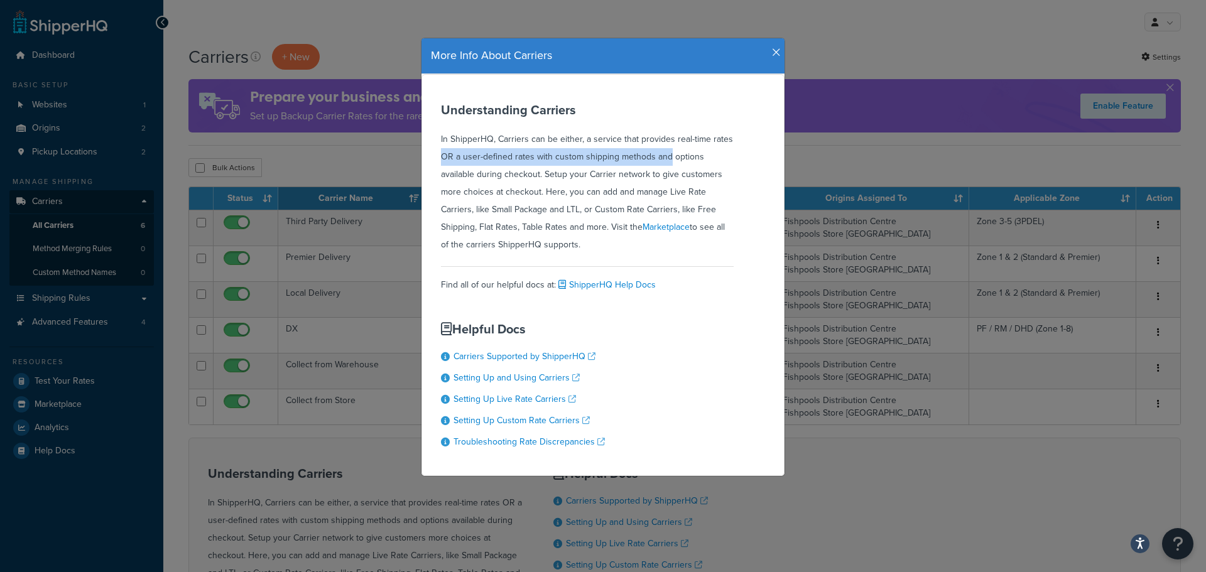
drag, startPoint x: 615, startPoint y: 153, endPoint x: 684, endPoint y: 146, distance: 69.4
click at [684, 146] on div "Understanding Carriers In ShipperHQ, Carriers can be either, a service that pro…" at bounding box center [587, 178] width 293 height 151
drag, startPoint x: 684, startPoint y: 146, endPoint x: 614, endPoint y: 158, distance: 71.4
click at [615, 158] on div "Understanding Carriers In ShipperHQ, Carriers can be either, a service that pro…" at bounding box center [587, 178] width 293 height 151
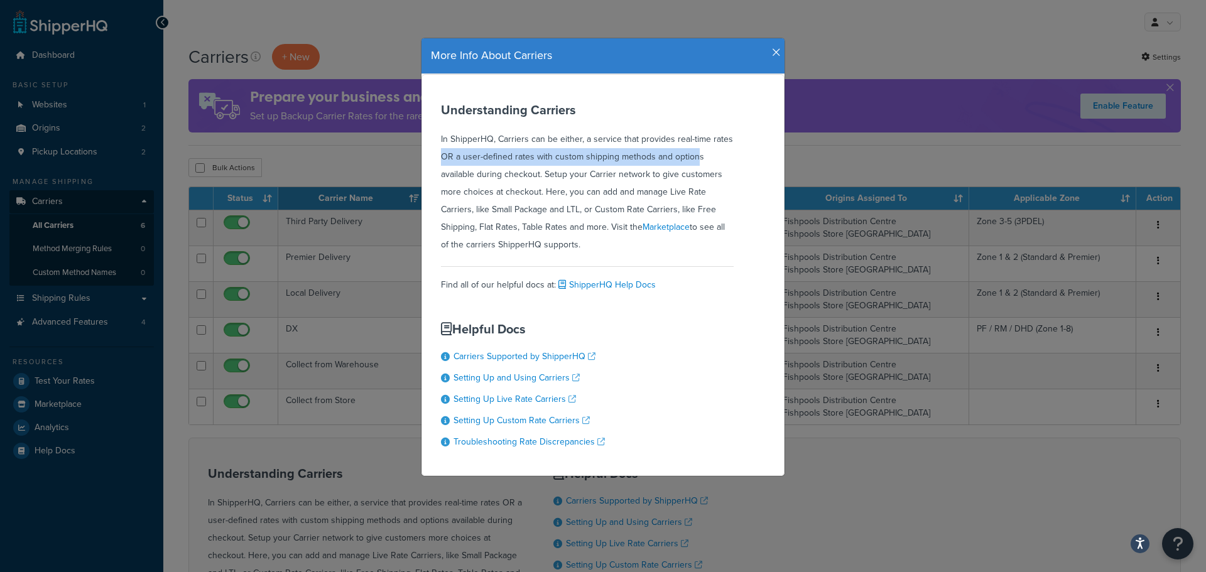
click at [614, 158] on div "Understanding Carriers In ShipperHQ, Carriers can be either, a service that pro…" at bounding box center [587, 178] width 293 height 151
drag, startPoint x: 614, startPoint y: 158, endPoint x: 529, endPoint y: 159, distance: 85.4
click at [529, 159] on div "Understanding Carriers In ShipperHQ, Carriers can be either, a service that pro…" at bounding box center [587, 178] width 293 height 151
drag, startPoint x: 529, startPoint y: 159, endPoint x: 609, endPoint y: 174, distance: 81.7
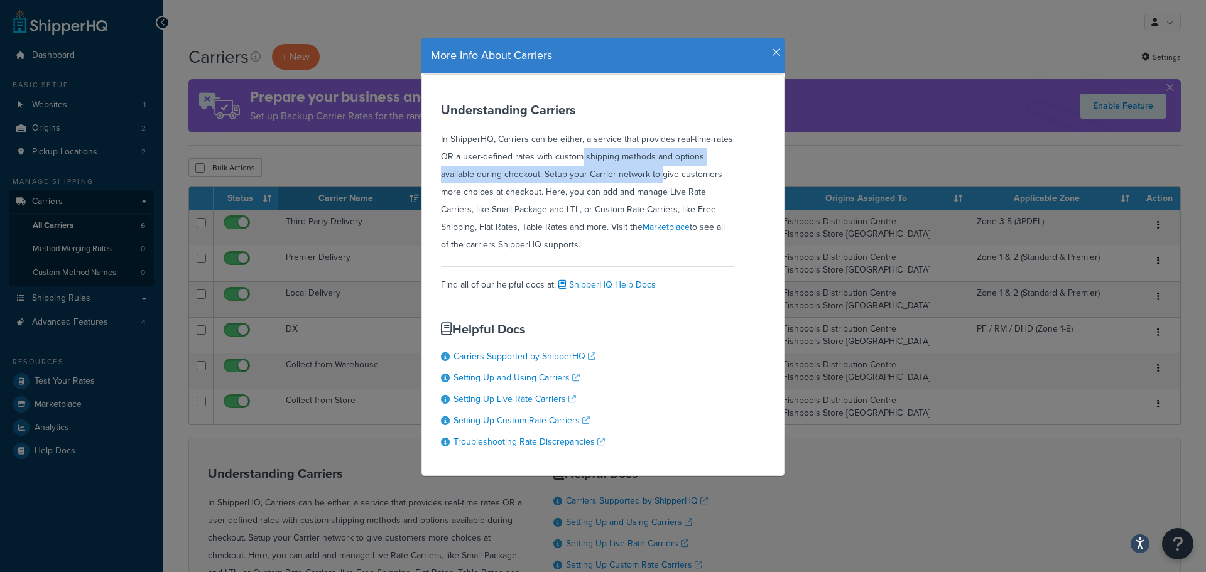
click at [609, 174] on div "Understanding Carriers In ShipperHQ, Carriers can be either, a service that pro…" at bounding box center [587, 178] width 293 height 151
drag, startPoint x: 609, startPoint y: 174, endPoint x: 523, endPoint y: 173, distance: 86.0
click at [523, 173] on div "Understanding Carriers In ShipperHQ, Carriers can be either, a service that pro…" at bounding box center [587, 178] width 293 height 151
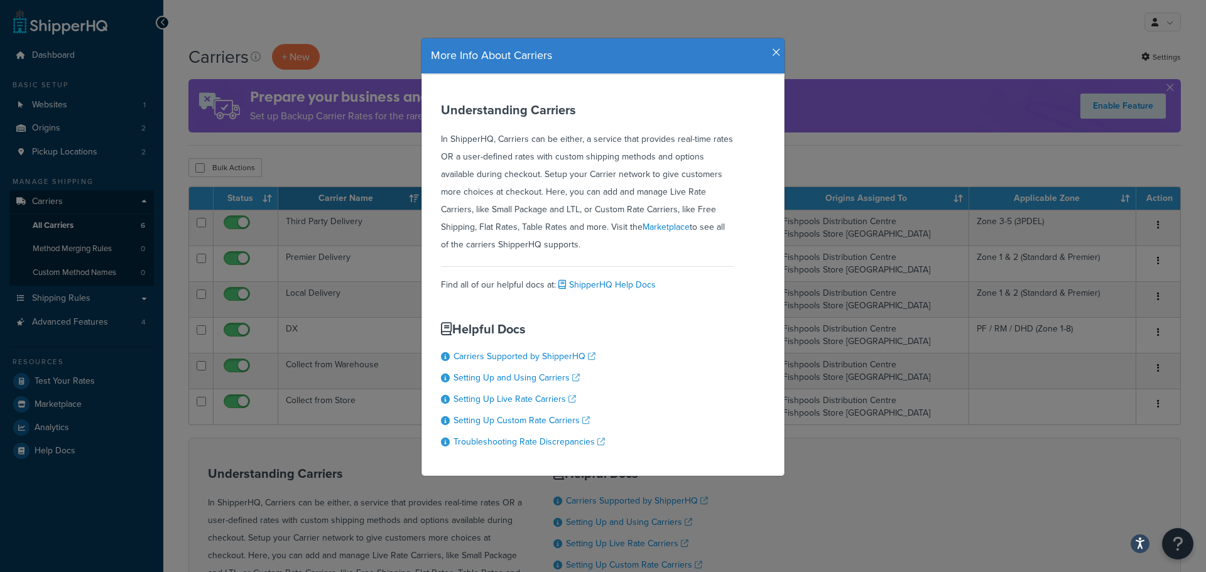
click at [990, 121] on div "More Info About Carriers Understanding Carriers In ShipperHQ, Carriers can be e…" at bounding box center [603, 286] width 1206 height 572
click at [889, 38] on div "More Info About Carriers Understanding Carriers In ShipperHQ, Carriers can be e…" at bounding box center [603, 286] width 1206 height 572
click at [766, 50] on h4 "More Info About Carriers" at bounding box center [603, 56] width 344 height 16
click at [772, 50] on icon "button" at bounding box center [776, 52] width 9 height 11
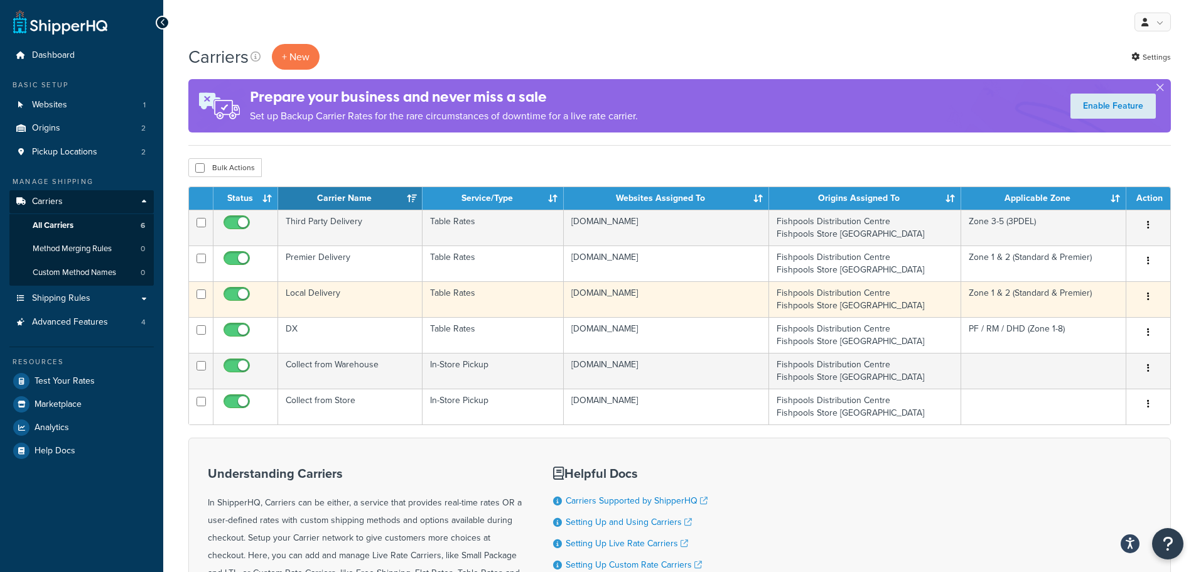
click at [1146, 294] on button "button" at bounding box center [1149, 297] width 18 height 20
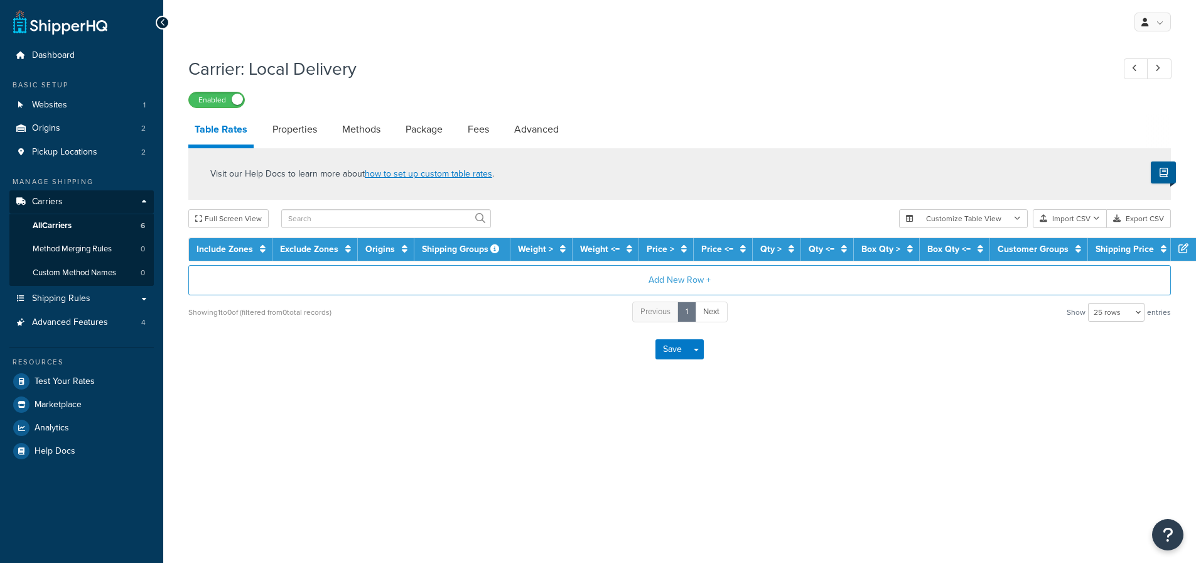
select select "25"
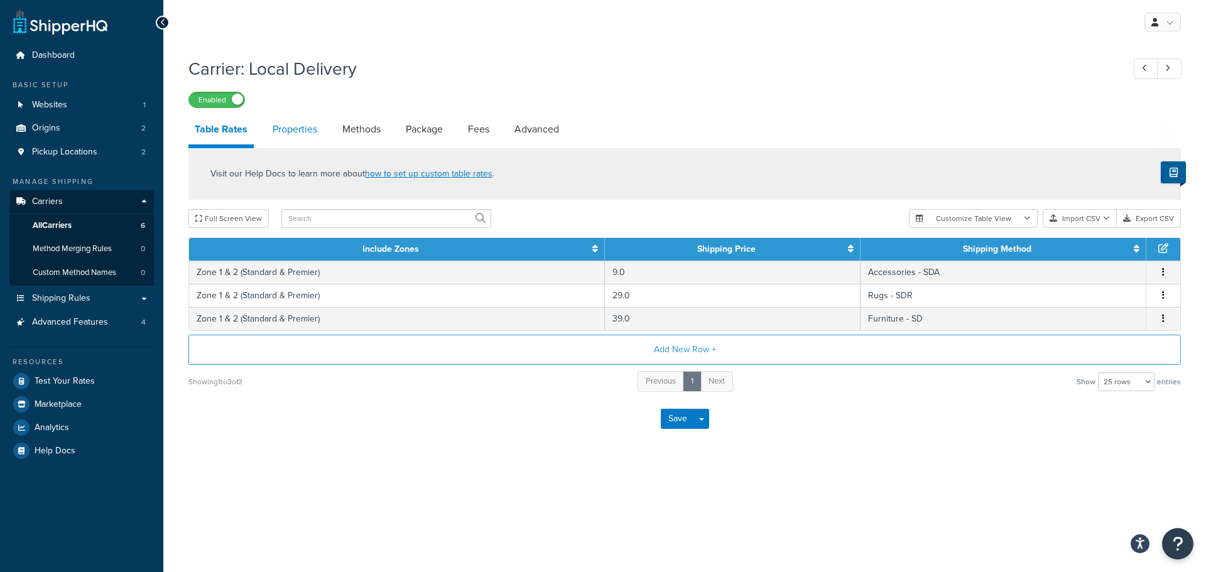
click at [294, 132] on link "Properties" at bounding box center [294, 129] width 57 height 30
select select "HIGHEST"
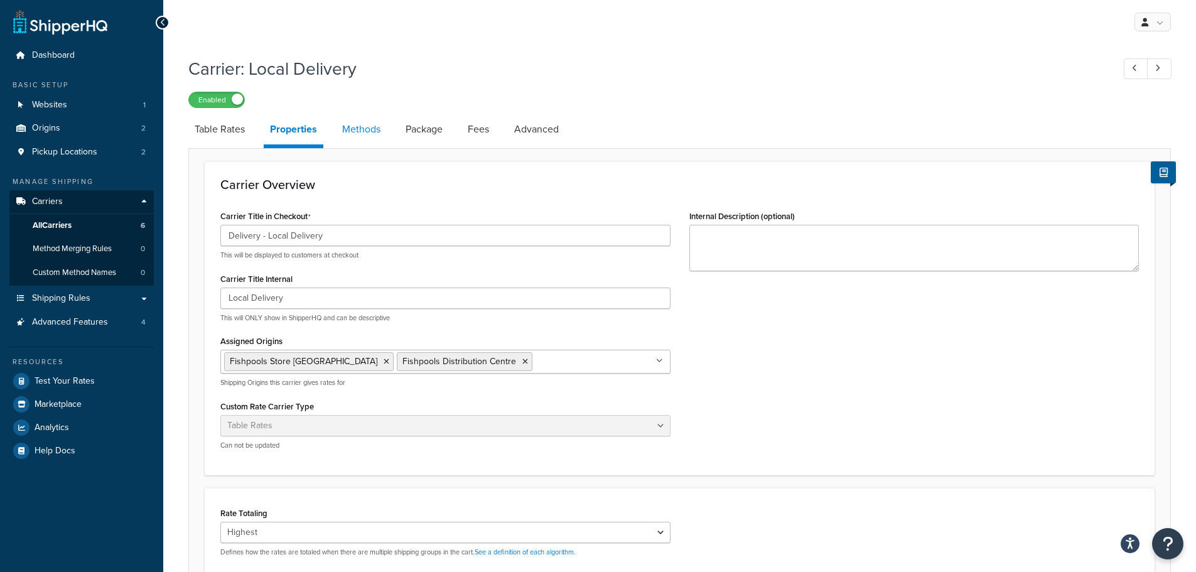
click at [374, 127] on link "Methods" at bounding box center [361, 129] width 51 height 30
select select "25"
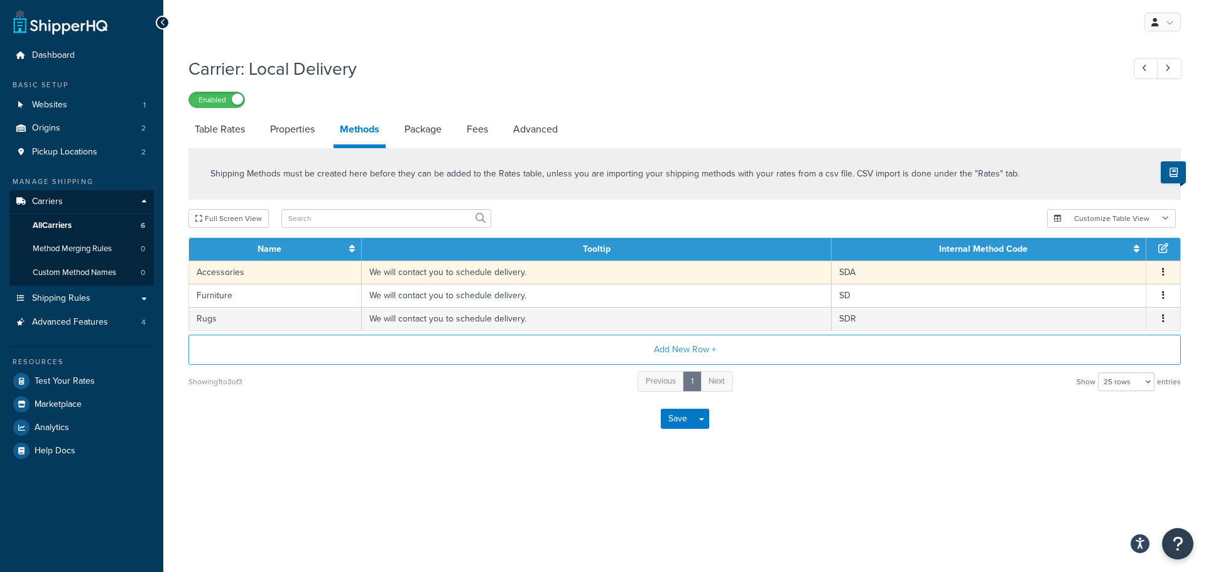
click at [1162, 276] on icon "button" at bounding box center [1163, 271] width 3 height 9
click at [1113, 261] on div "Edit" at bounding box center [1098, 262] width 89 height 26
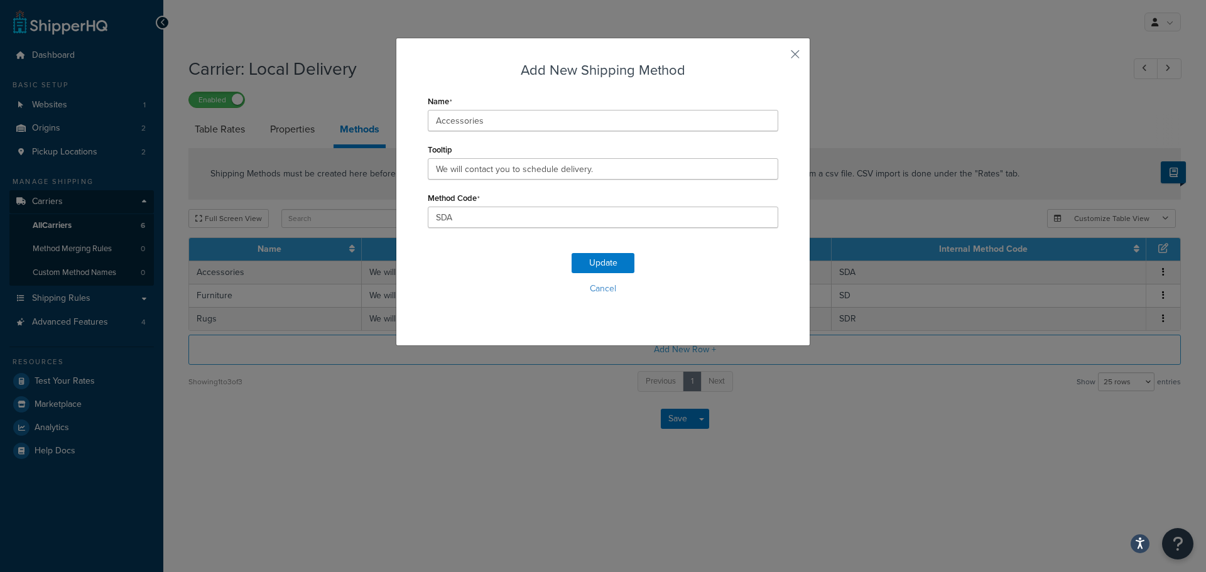
click at [951, 112] on div "Add New Shipping Method Name Accessories Tooltip We will contact you to schedul…" at bounding box center [603, 286] width 1206 height 572
click at [778, 57] on button "button" at bounding box center [776, 58] width 3 height 3
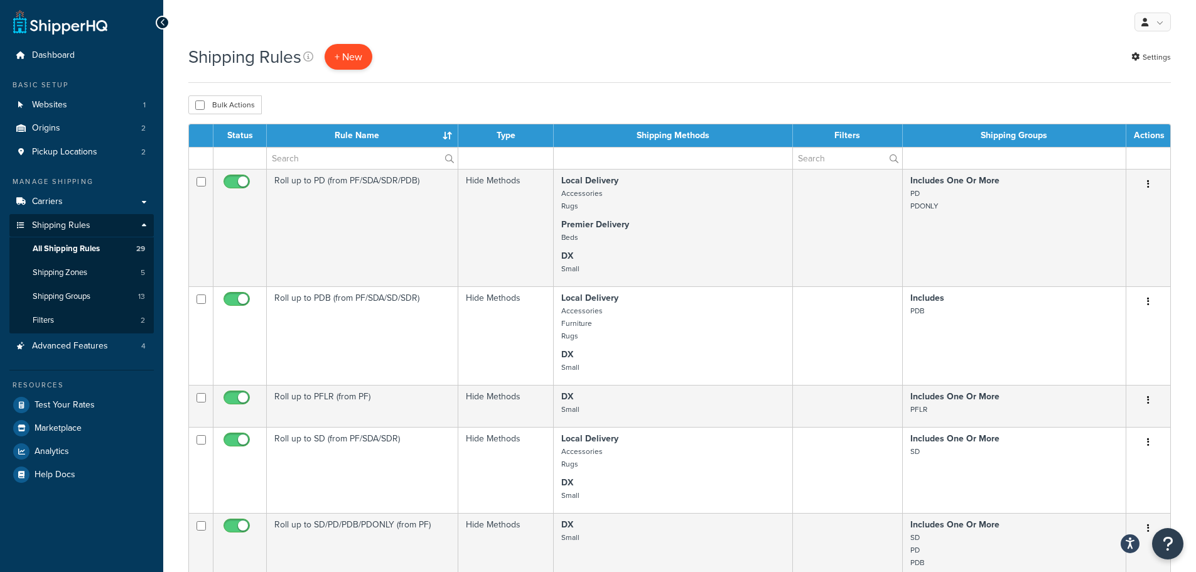
click at [360, 63] on p "+ New" at bounding box center [349, 57] width 48 height 26
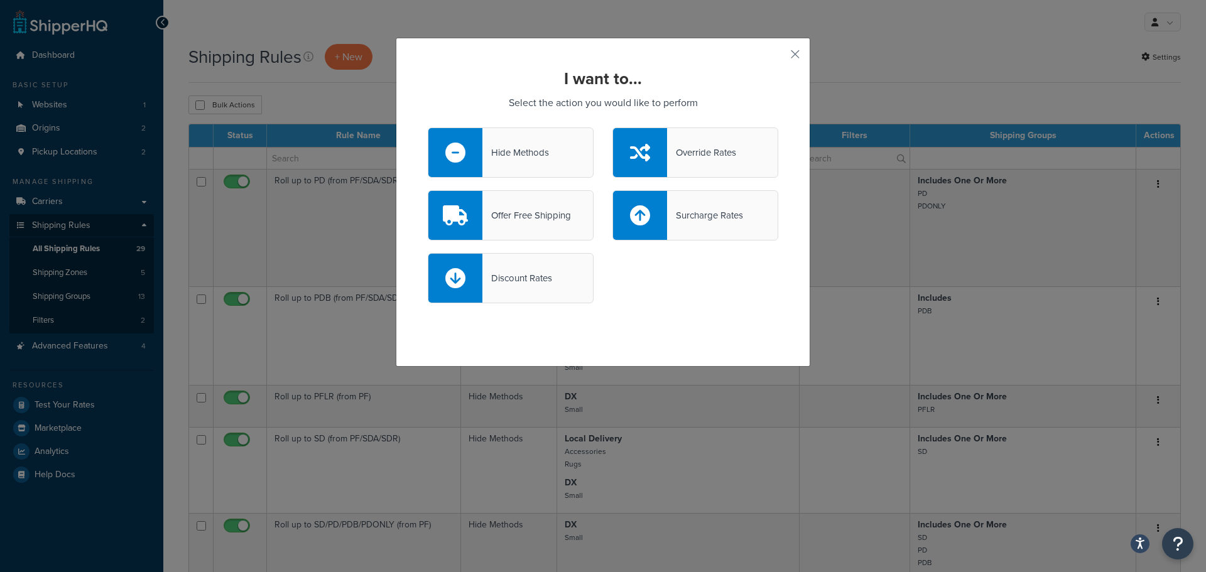
click at [531, 151] on div "Hide Methods" at bounding box center [515, 153] width 67 height 18
click at [0, 0] on input "Hide Methods" at bounding box center [0, 0] width 0 height 0
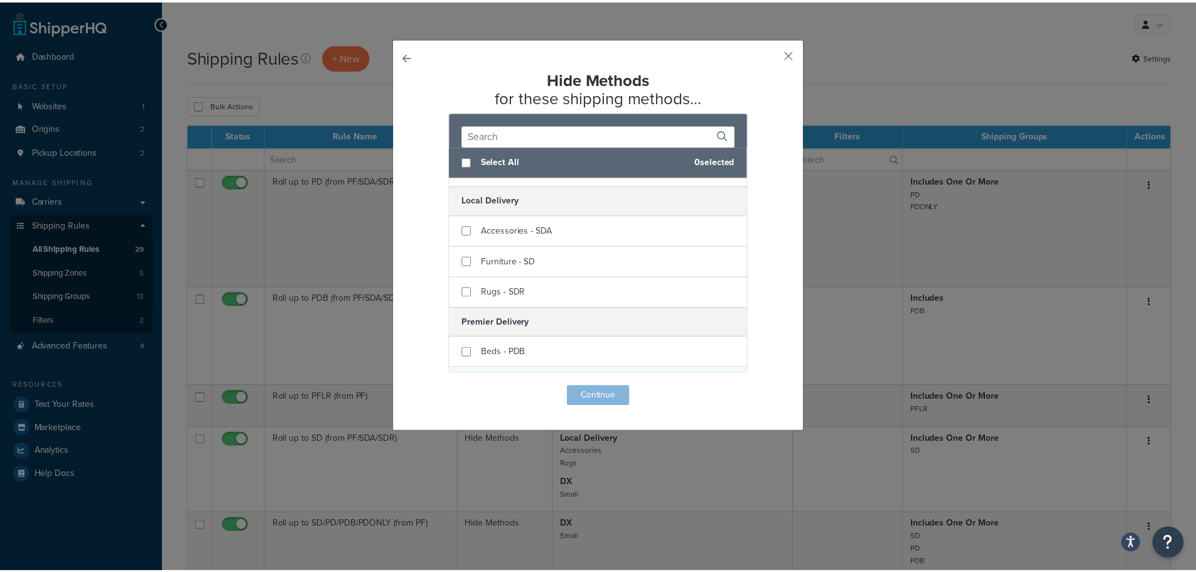
scroll to position [222, 0]
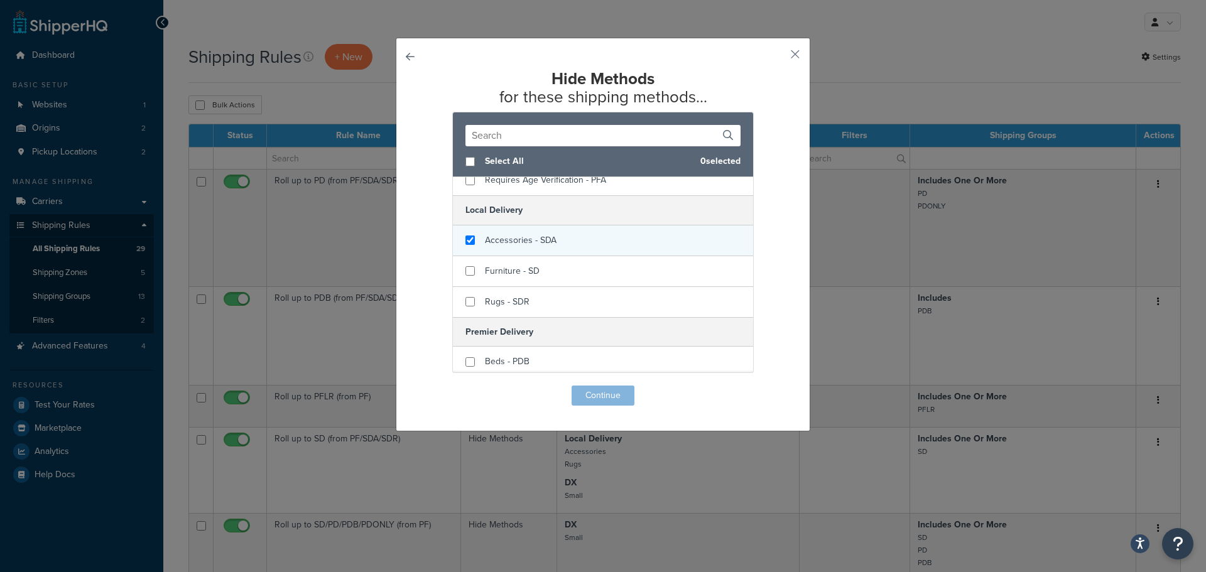
checkbox input "true"
click at [593, 244] on div "Accessories - SDA" at bounding box center [603, 240] width 300 height 31
click at [587, 395] on button "Continue" at bounding box center [602, 396] width 63 height 20
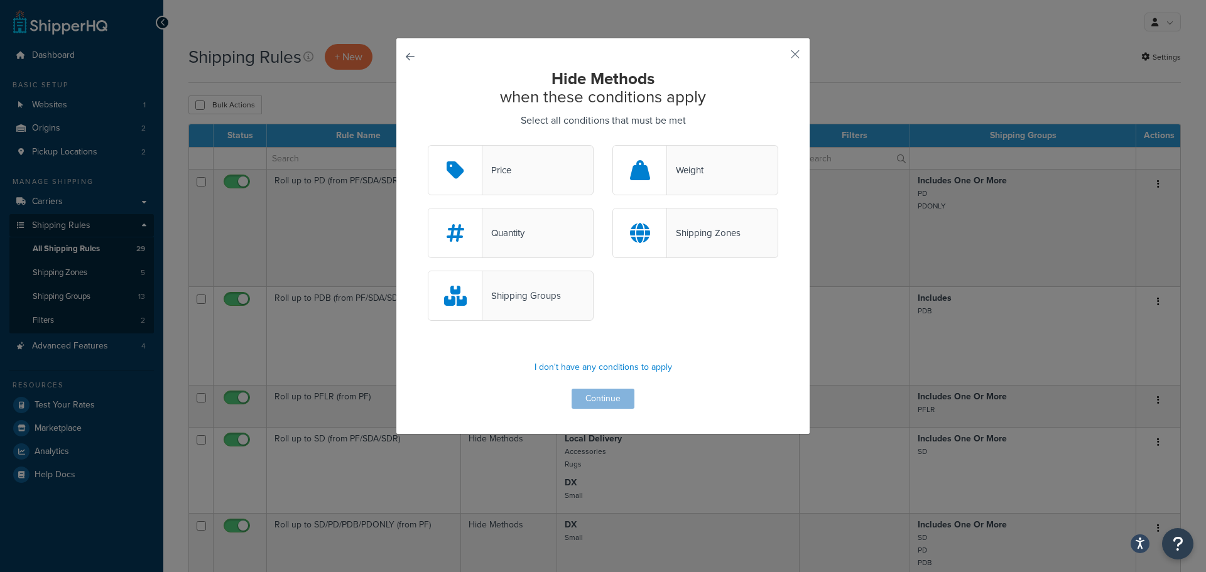
click at [667, 237] on div "Shipping Zones" at bounding box center [703, 233] width 73 height 18
click at [0, 0] on input "Shipping Zones" at bounding box center [0, 0] width 0 height 0
drag, startPoint x: 598, startPoint y: 396, endPoint x: 642, endPoint y: 328, distance: 81.0
click at [642, 328] on div "Hide Methods when these conditions apply Select all conditions that must be met…" at bounding box center [603, 239] width 350 height 339
click at [647, 320] on div "Shipping Groups" at bounding box center [602, 302] width 369 height 63
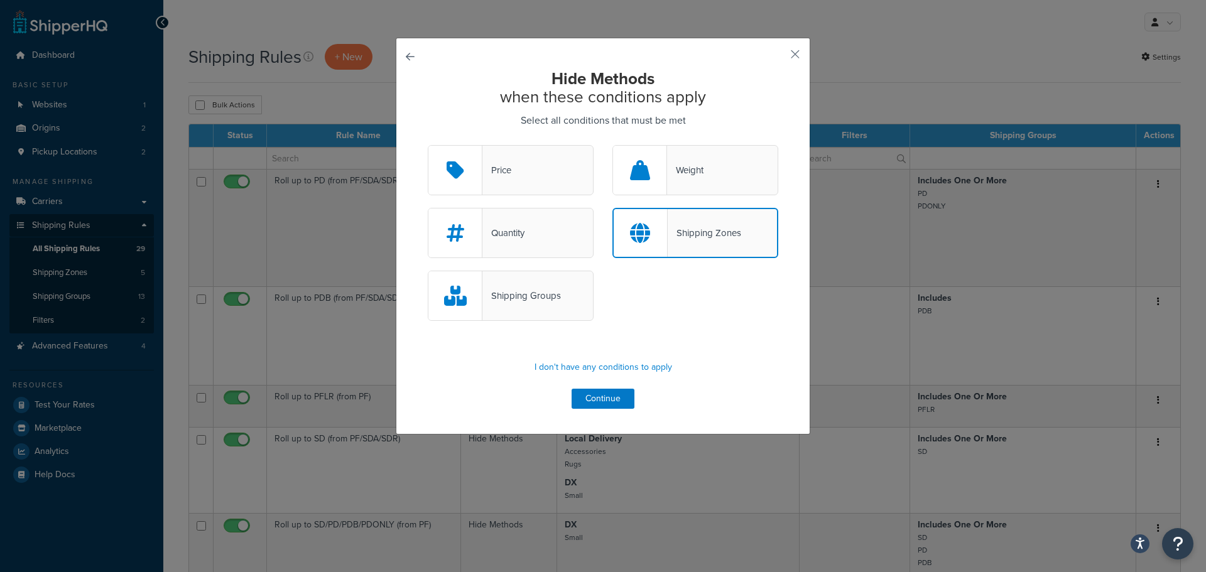
click at [218, 172] on div "Hide Methods when these conditions apply Select all conditions that must be met…" at bounding box center [603, 286] width 1206 height 572
click at [778, 57] on button "button" at bounding box center [776, 58] width 3 height 3
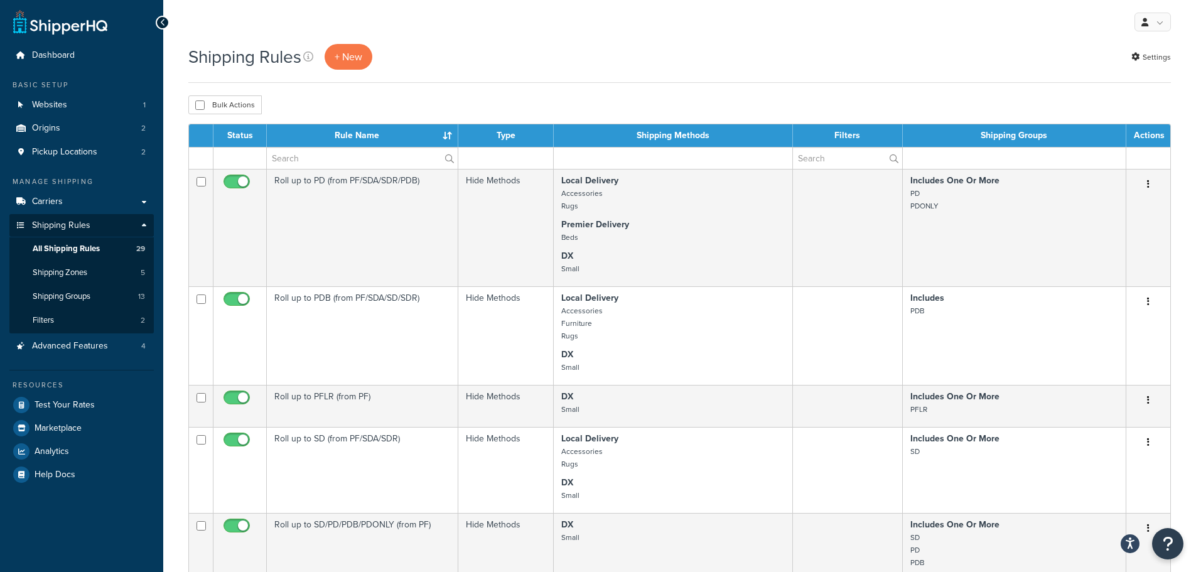
scroll to position [812, 0]
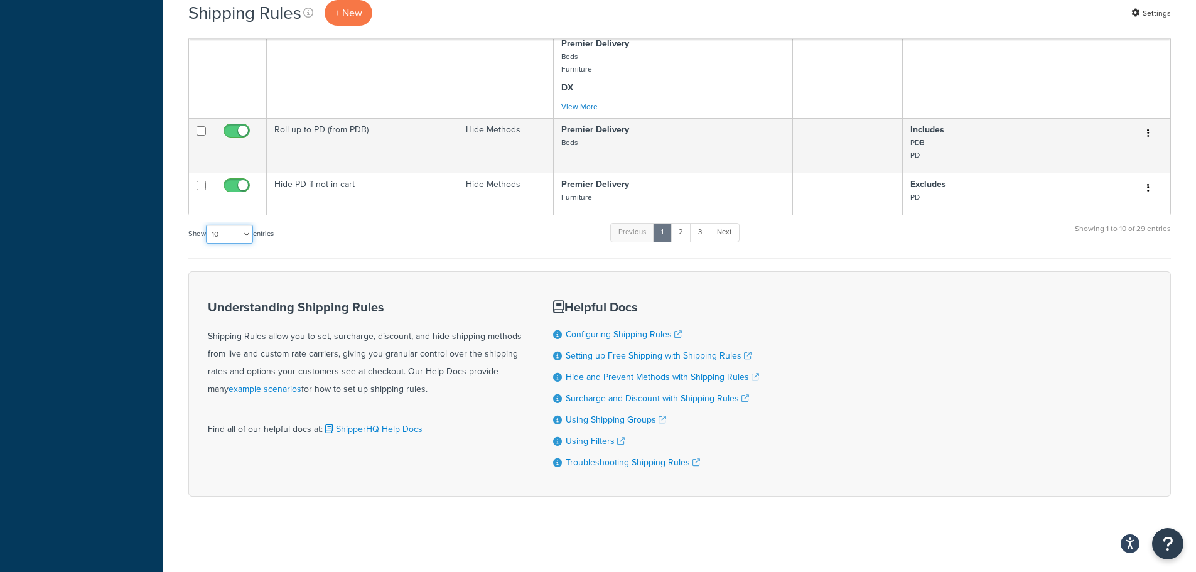
click at [222, 232] on select "10 15 25 50 100 1000" at bounding box center [229, 234] width 47 height 19
select select "50"
click at [207, 225] on select "10 15 25 50 100 1000" at bounding box center [229, 234] width 47 height 19
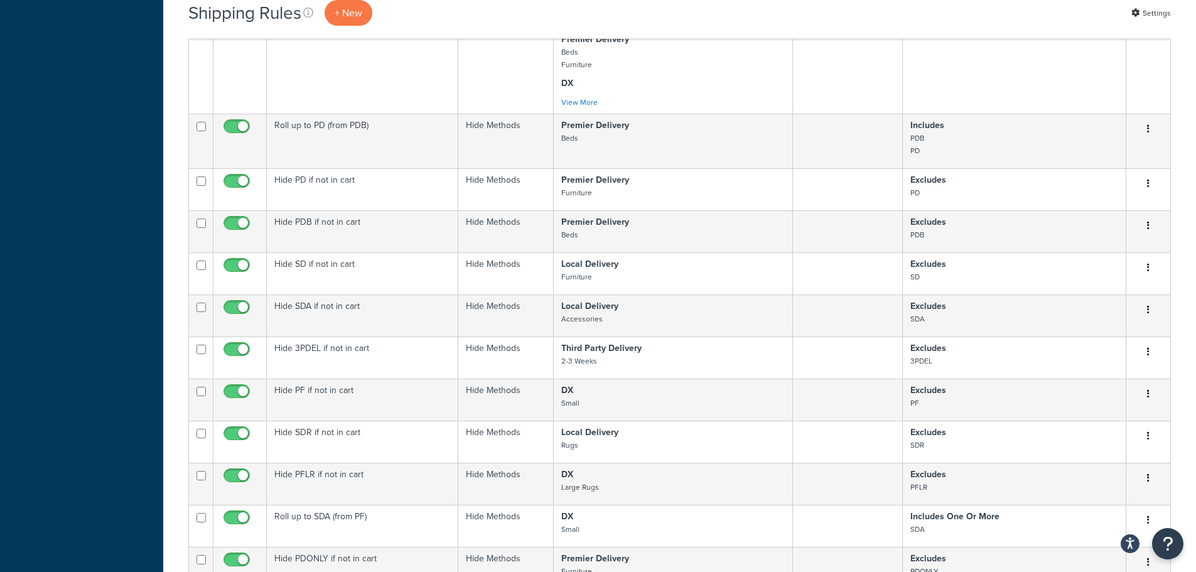
click at [119, 293] on div "Dashboard Basic Setup Websites 1 Origins 2 Pickup Locations 2 Manage Shipping C…" at bounding box center [81, 372] width 163 height 2368
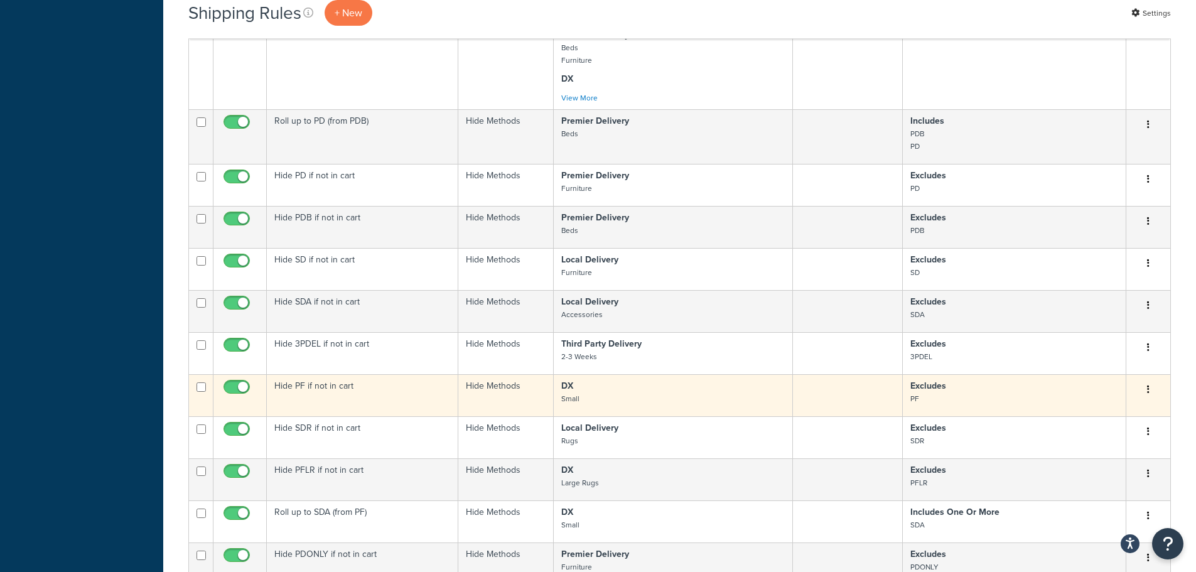
scroll to position [816, 0]
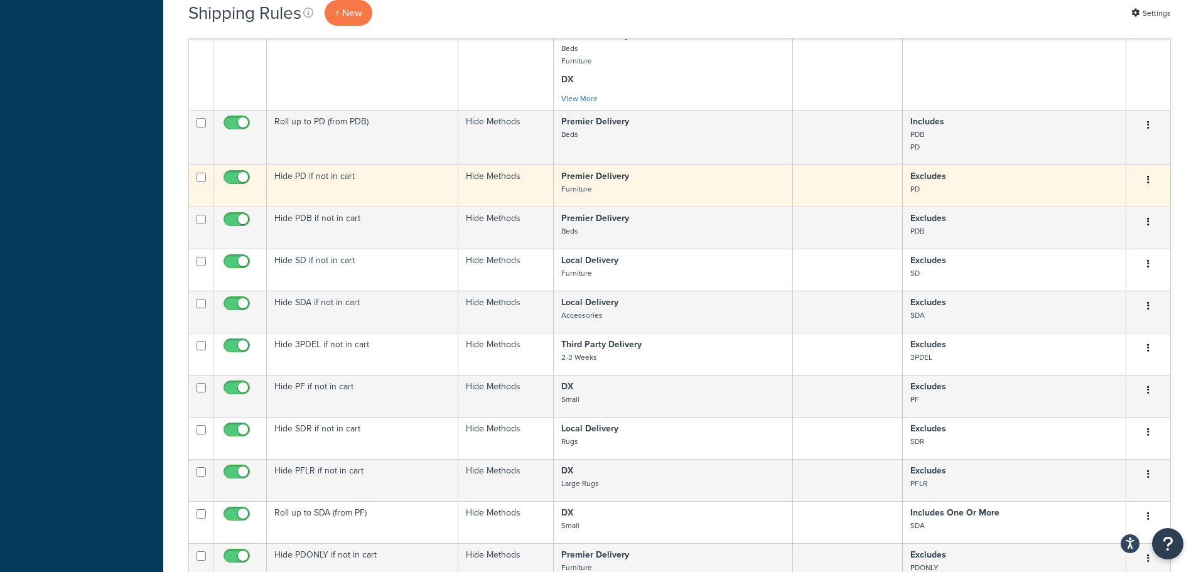
click at [1143, 180] on button "button" at bounding box center [1149, 180] width 18 height 20
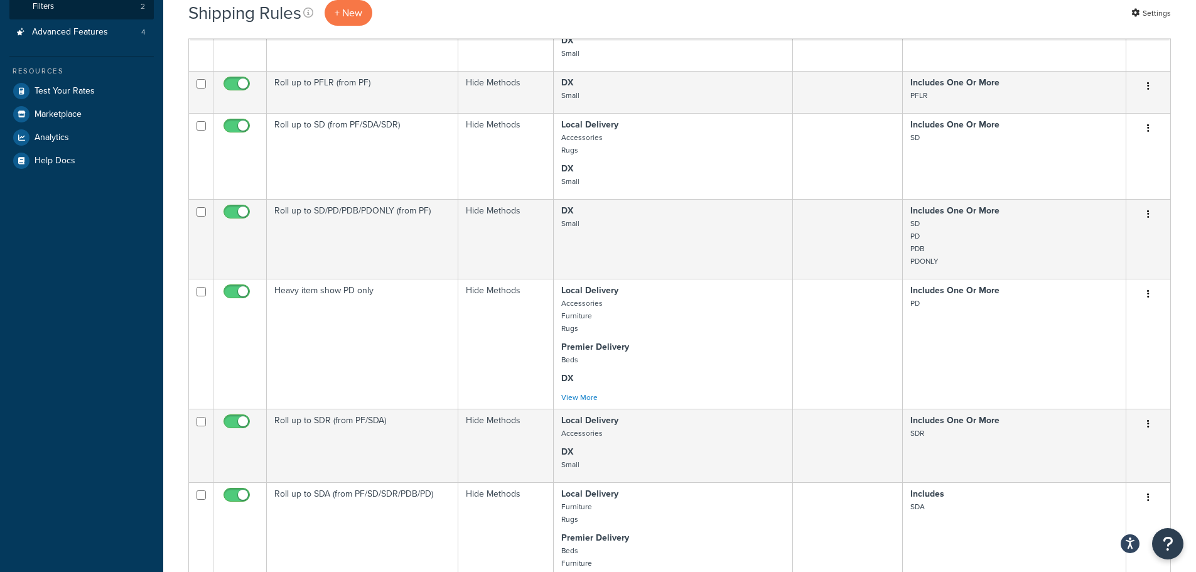
scroll to position [251, 0]
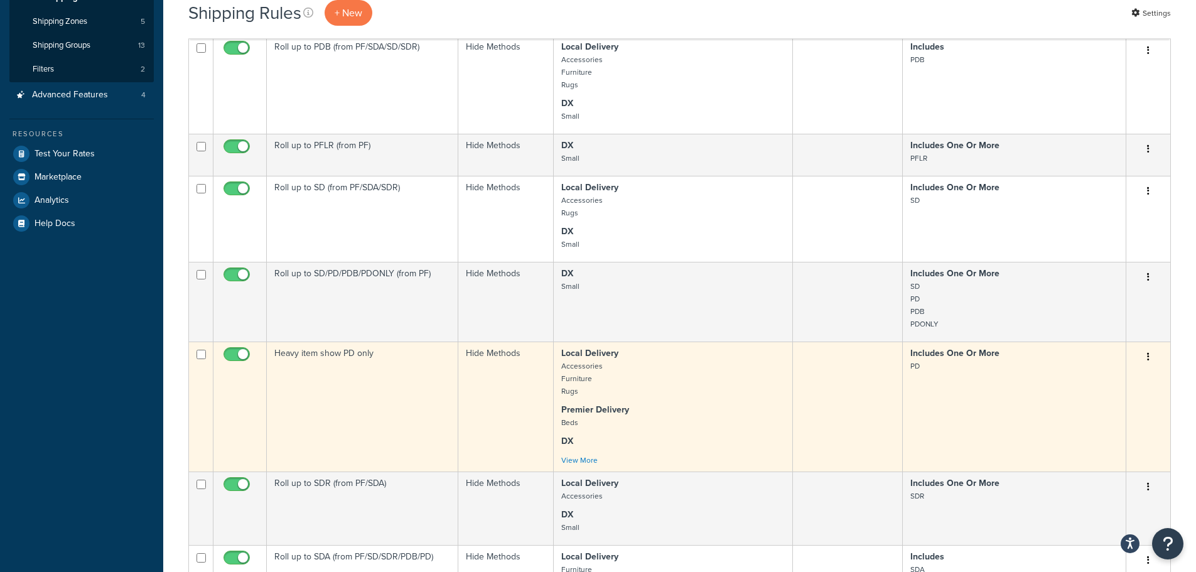
click at [1146, 357] on button "button" at bounding box center [1149, 357] width 18 height 20
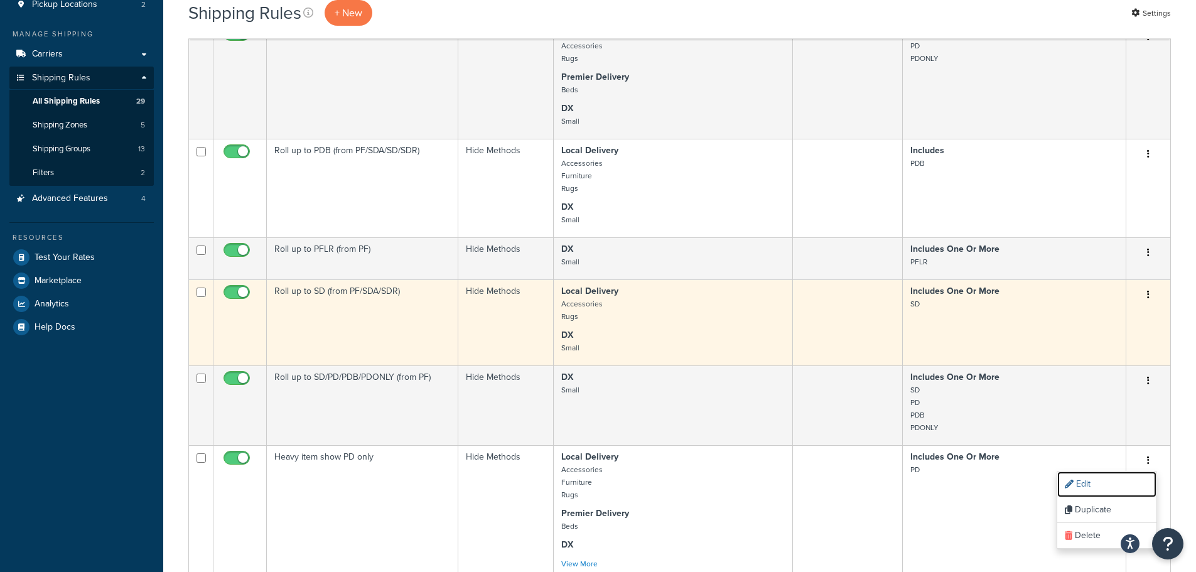
scroll to position [126, 0]
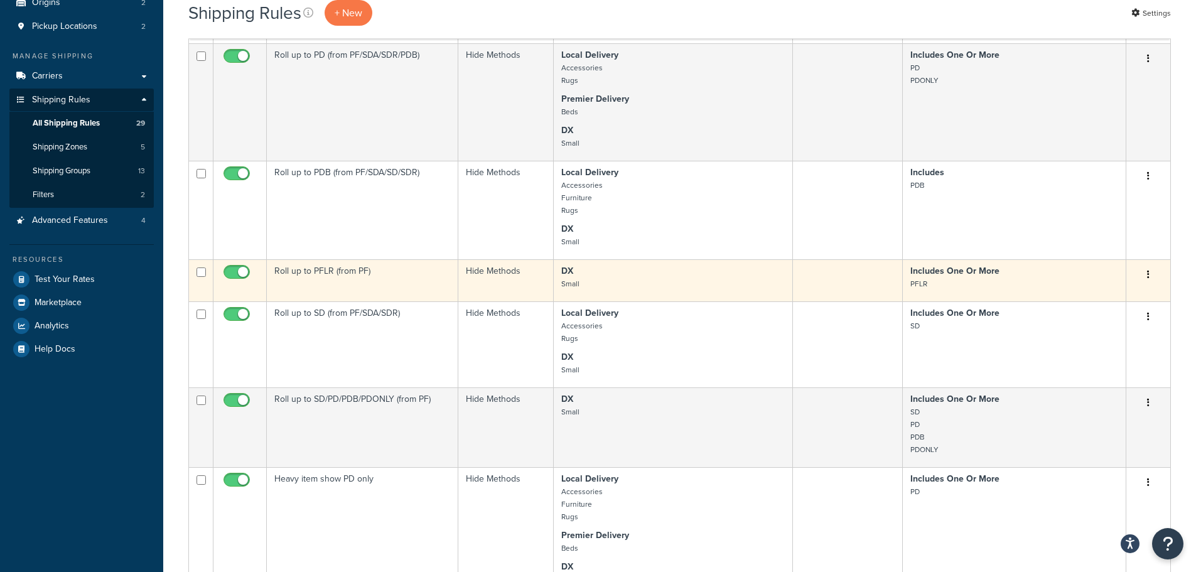
click at [1152, 272] on button "button" at bounding box center [1149, 275] width 18 height 20
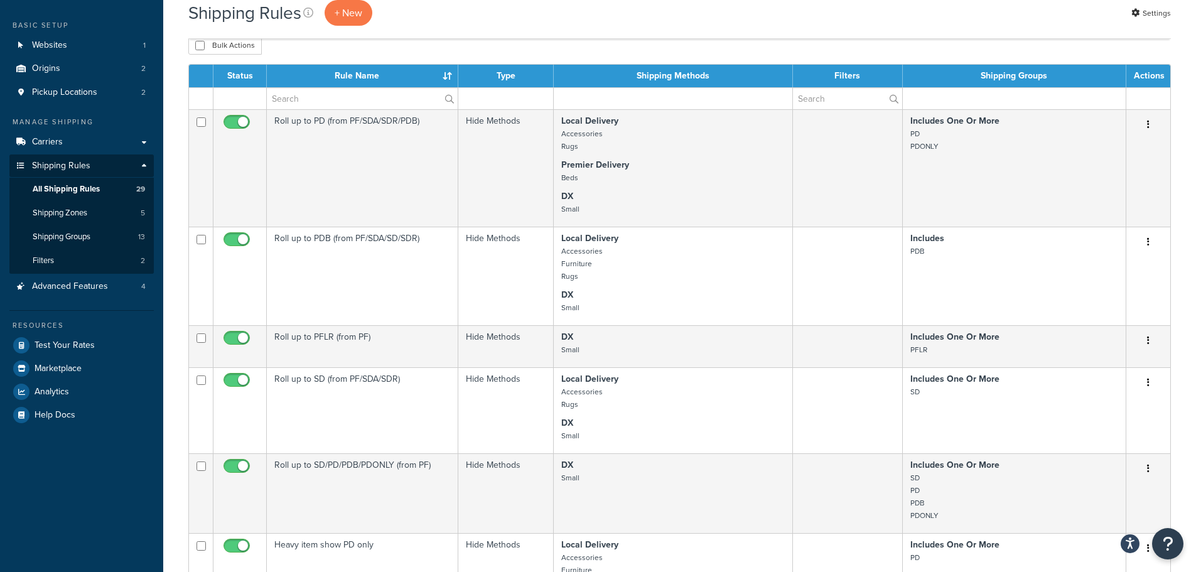
scroll to position [58, 0]
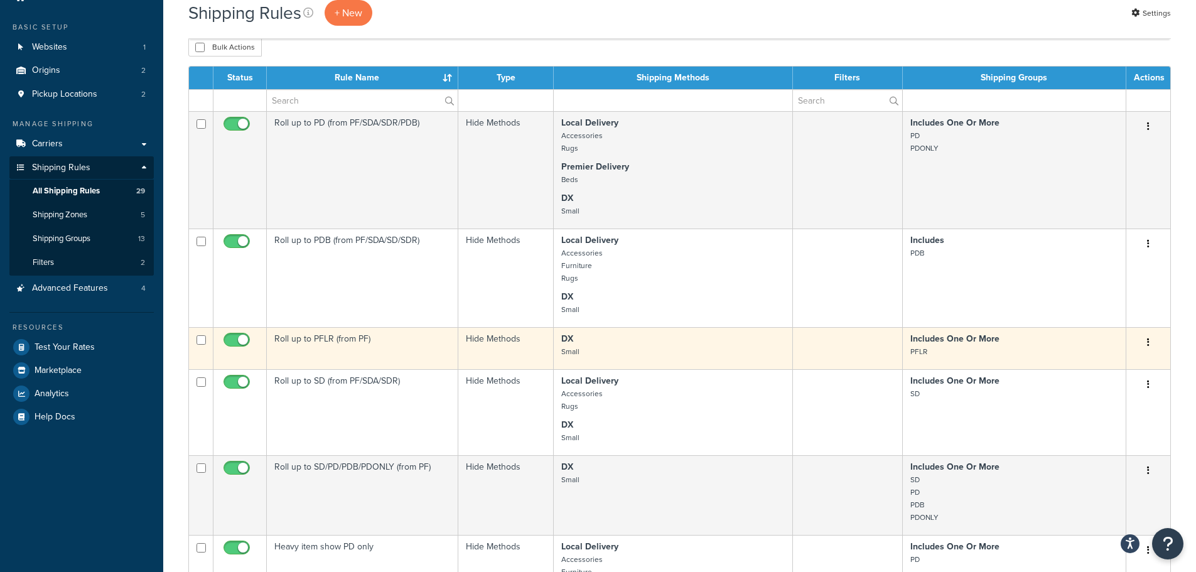
click at [1148, 343] on icon "button" at bounding box center [1148, 342] width 3 height 9
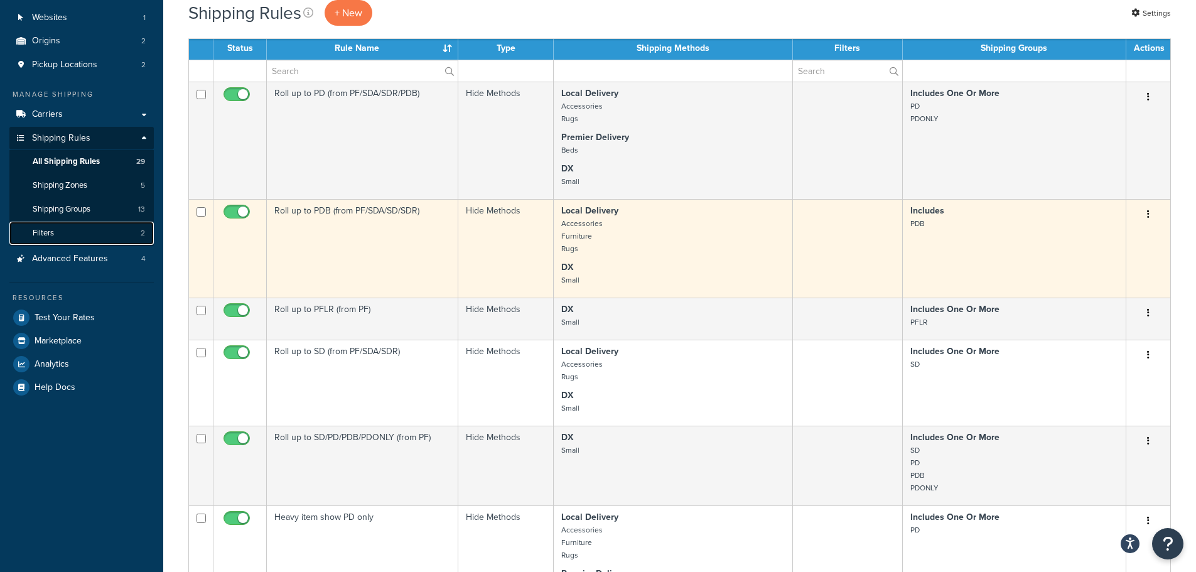
scroll to position [0, 0]
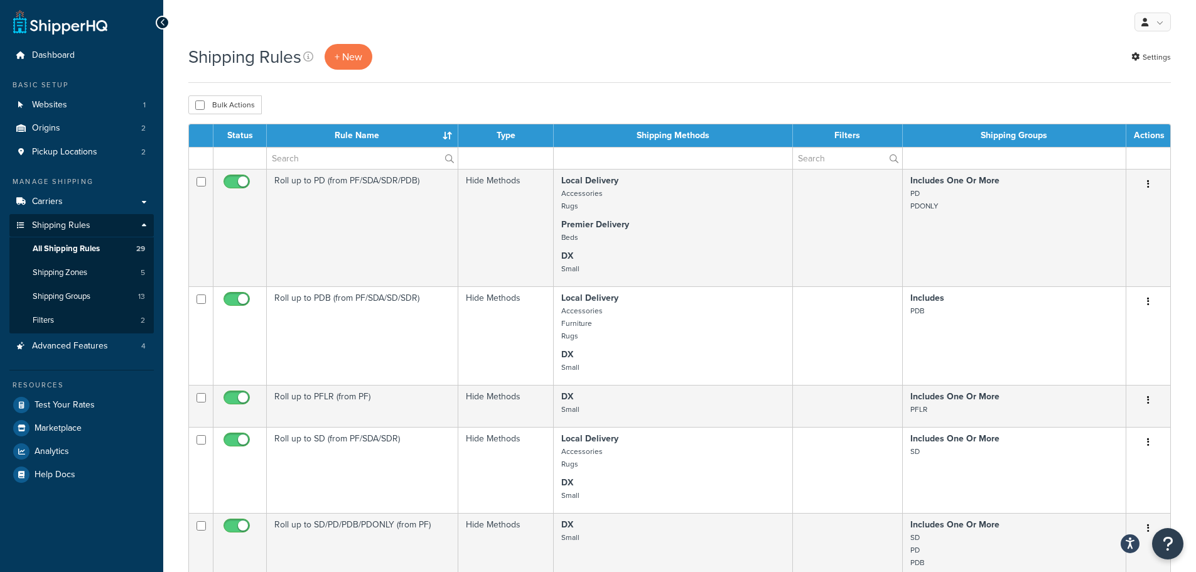
click at [379, 130] on th "Rule Name" at bounding box center [363, 135] width 192 height 23
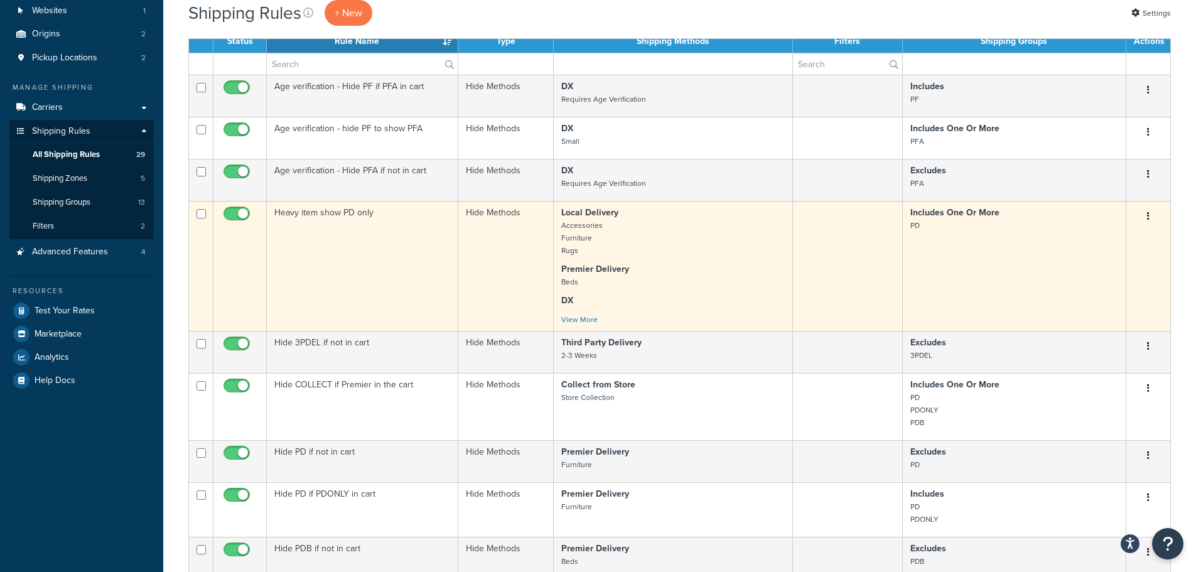
scroll to position [126, 0]
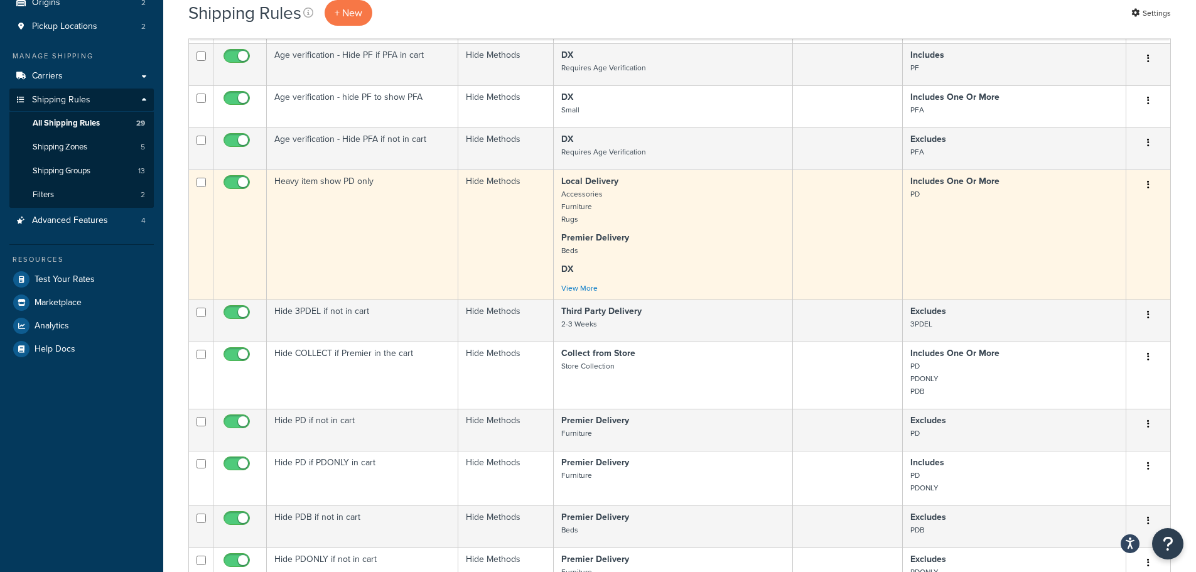
click at [1147, 183] on icon "button" at bounding box center [1148, 184] width 3 height 9
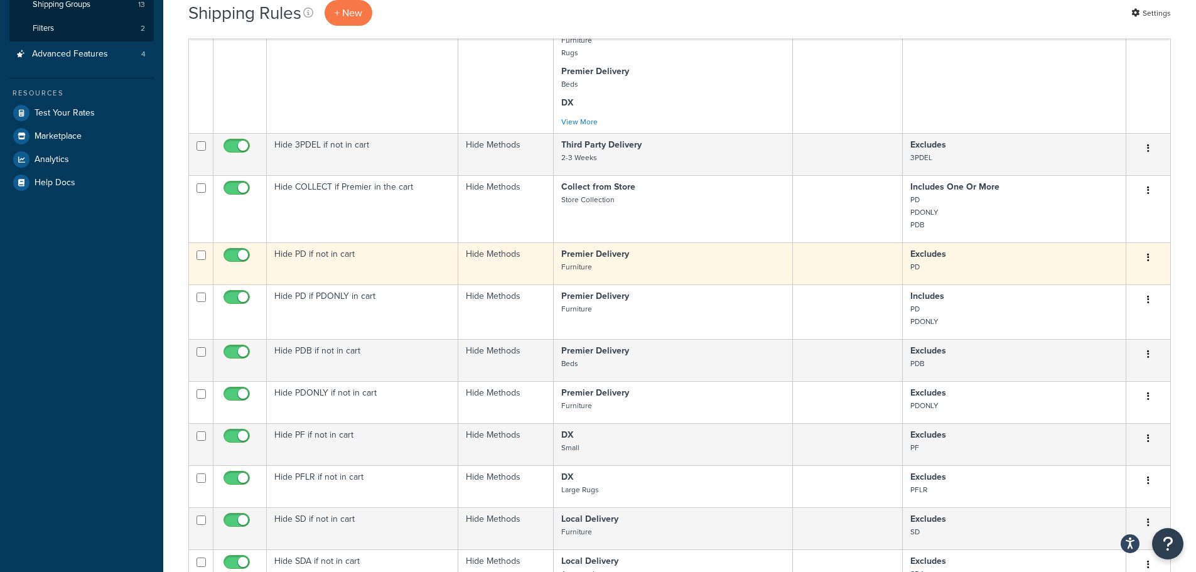
scroll to position [314, 0]
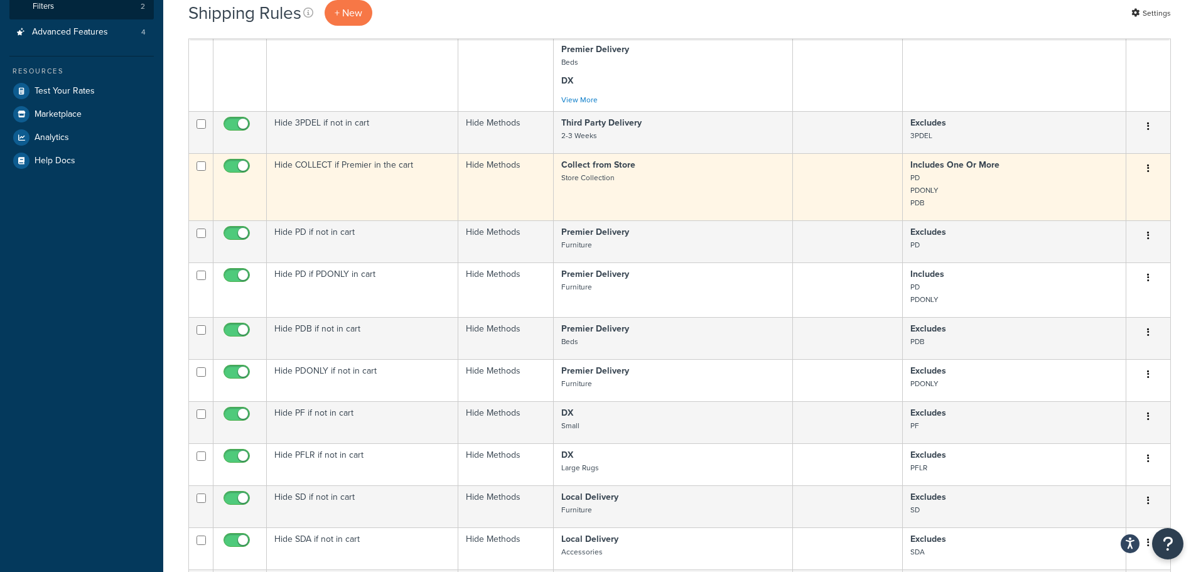
click at [1151, 167] on button "button" at bounding box center [1149, 169] width 18 height 20
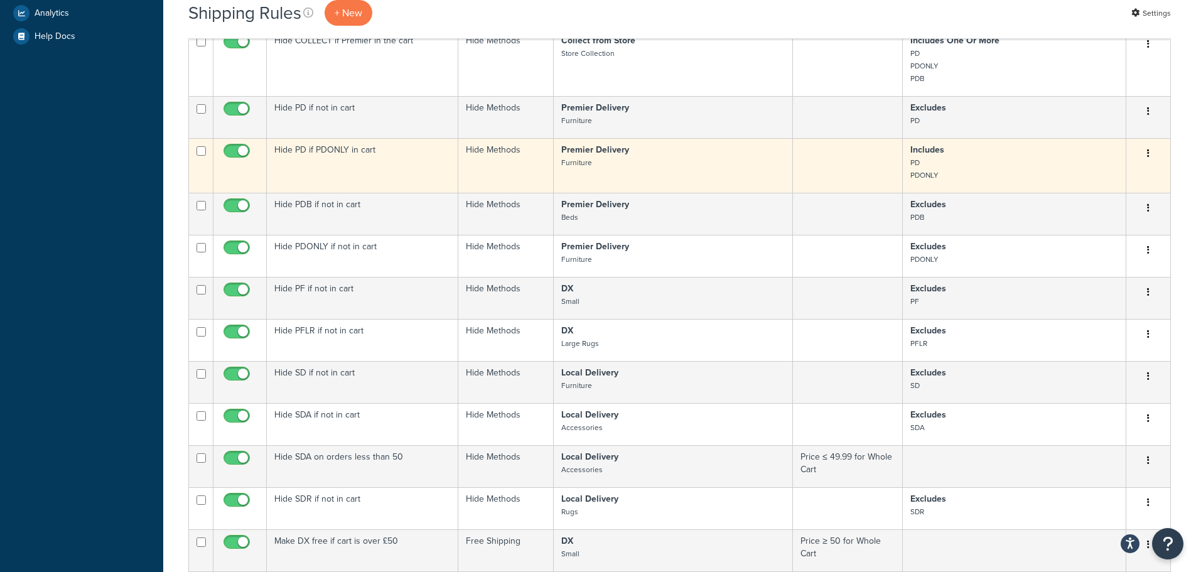
scroll to position [440, 0]
click at [1150, 151] on button "button" at bounding box center [1149, 153] width 18 height 20
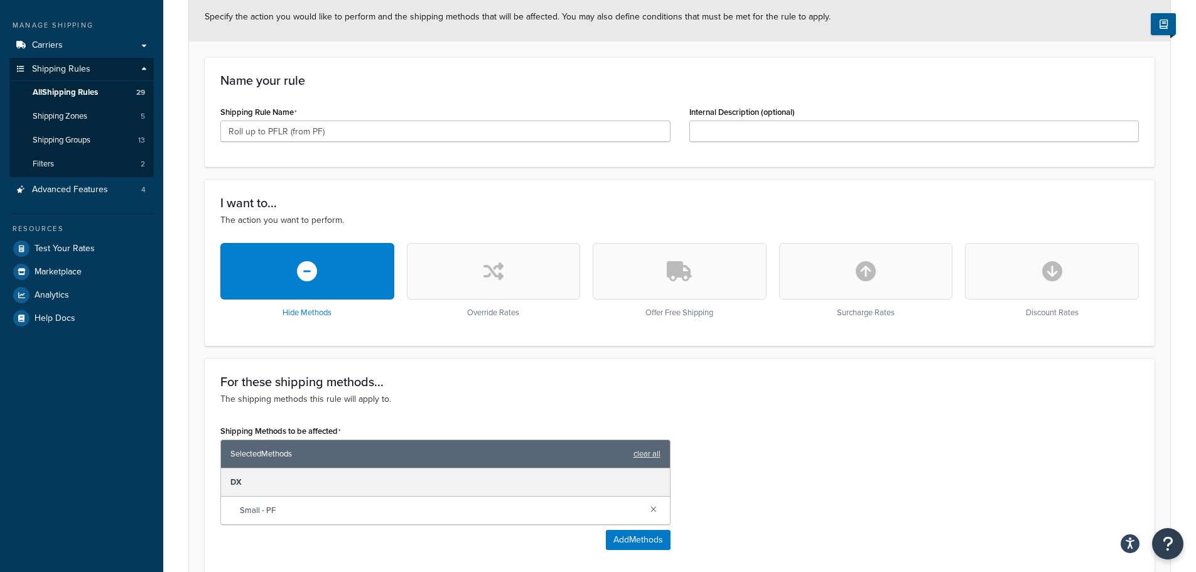
scroll to position [124, 0]
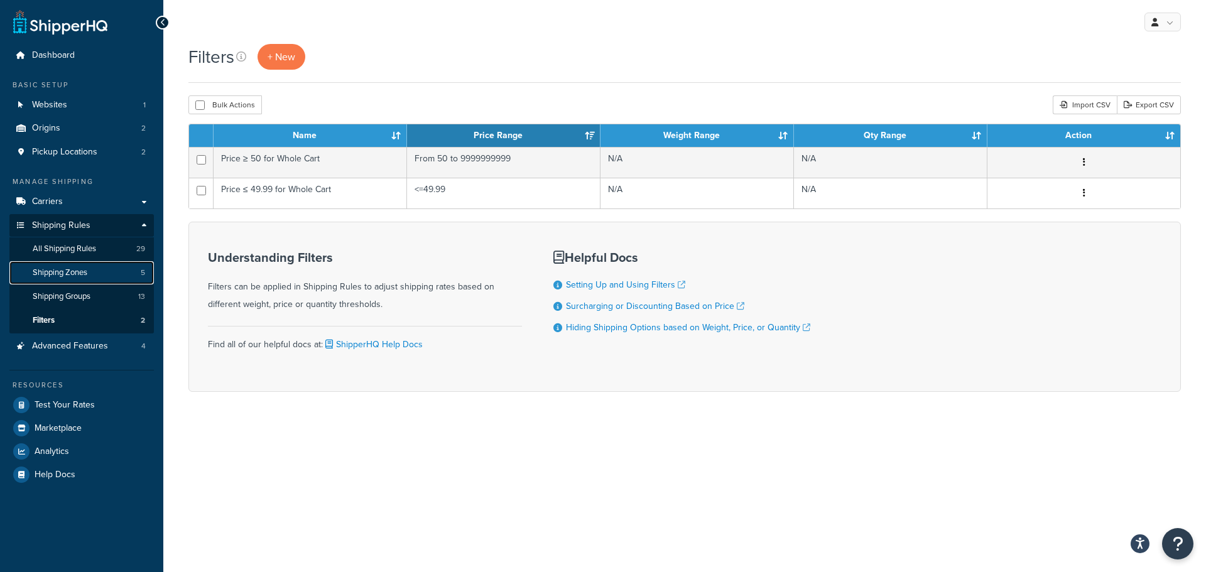
click at [81, 283] on link "Shipping Zones 5" at bounding box center [81, 272] width 144 height 23
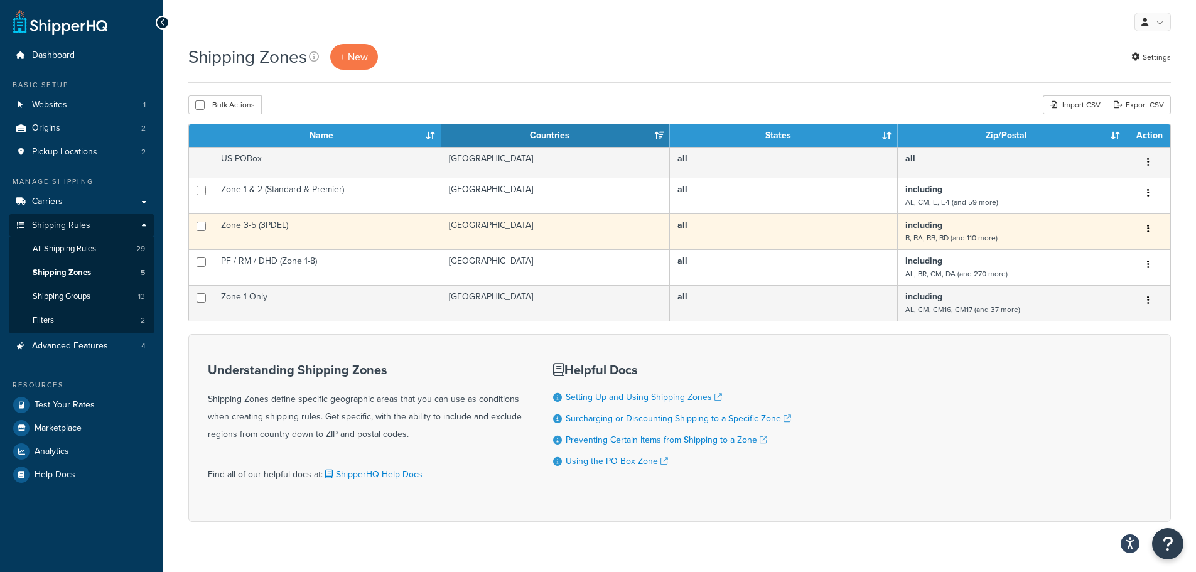
click at [1147, 228] on button "button" at bounding box center [1149, 229] width 18 height 20
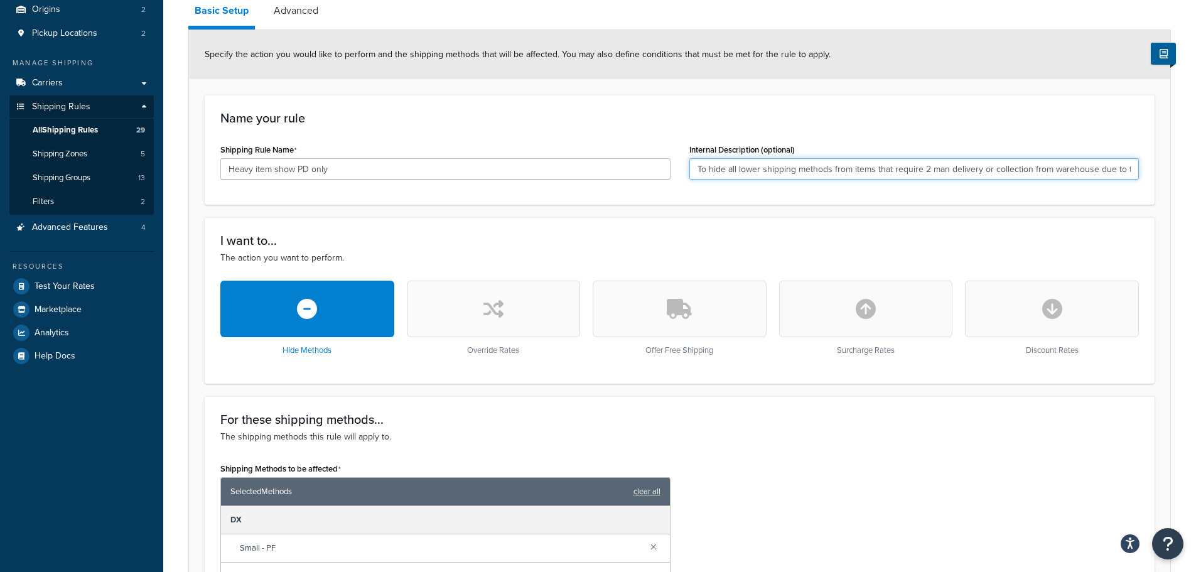
scroll to position [0, 59]
drag, startPoint x: 934, startPoint y: 164, endPoint x: 1165, endPoint y: 165, distance: 231.1
click at [1165, 165] on form "Specify the action you would like to perform and the shipping methods that will…" at bounding box center [679, 557] width 981 height 1054
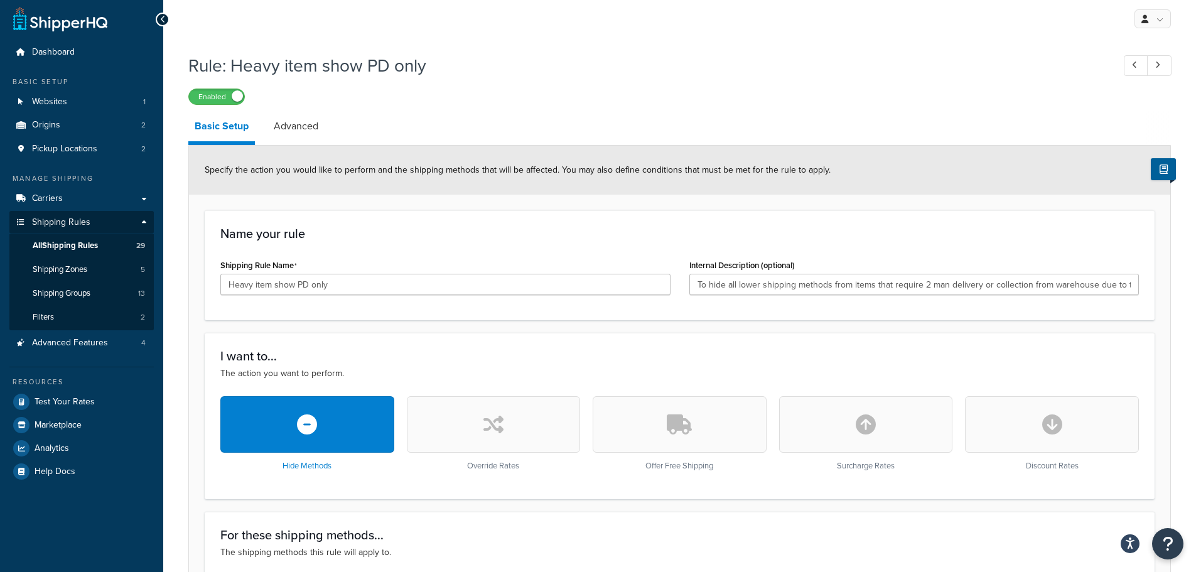
scroll to position [0, 0]
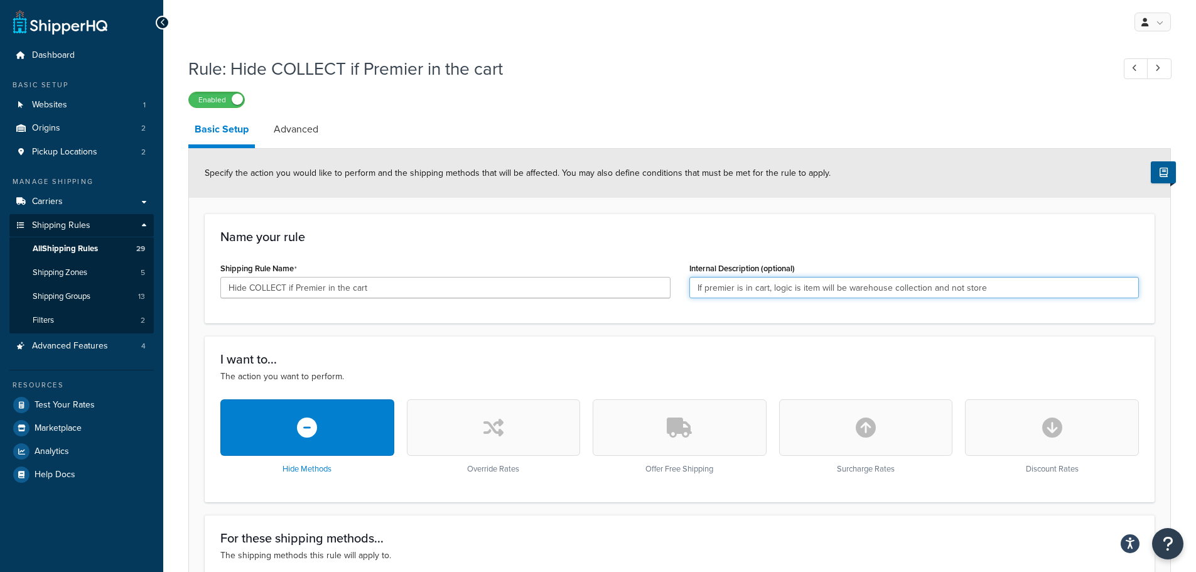
drag, startPoint x: 755, startPoint y: 288, endPoint x: 859, endPoint y: 288, distance: 104.2
click at [859, 288] on input "If premier is in cart, logic is item will be warehouse collection and not store" at bounding box center [914, 287] width 450 height 21
click at [336, 298] on input "Hide COLLECT if Premier in the cart" at bounding box center [445, 287] width 450 height 21
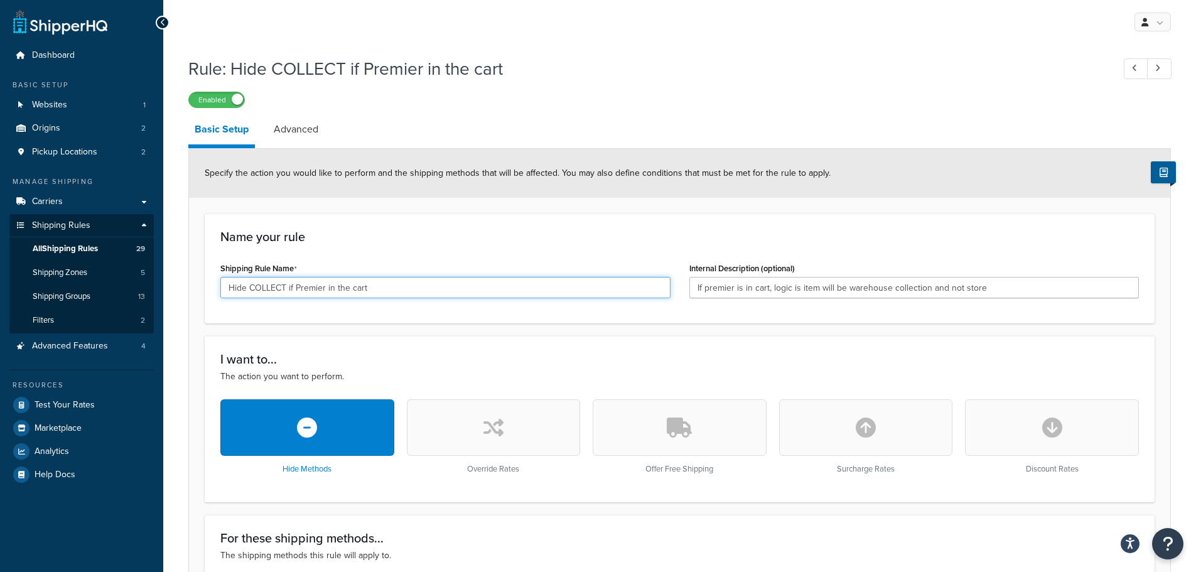
click at [336, 298] on input "Hide COLLECT if Premier in the cart" at bounding box center [445, 287] width 450 height 21
click at [397, 295] on input "Hide COLLECT if Premier in the cart" at bounding box center [445, 287] width 450 height 21
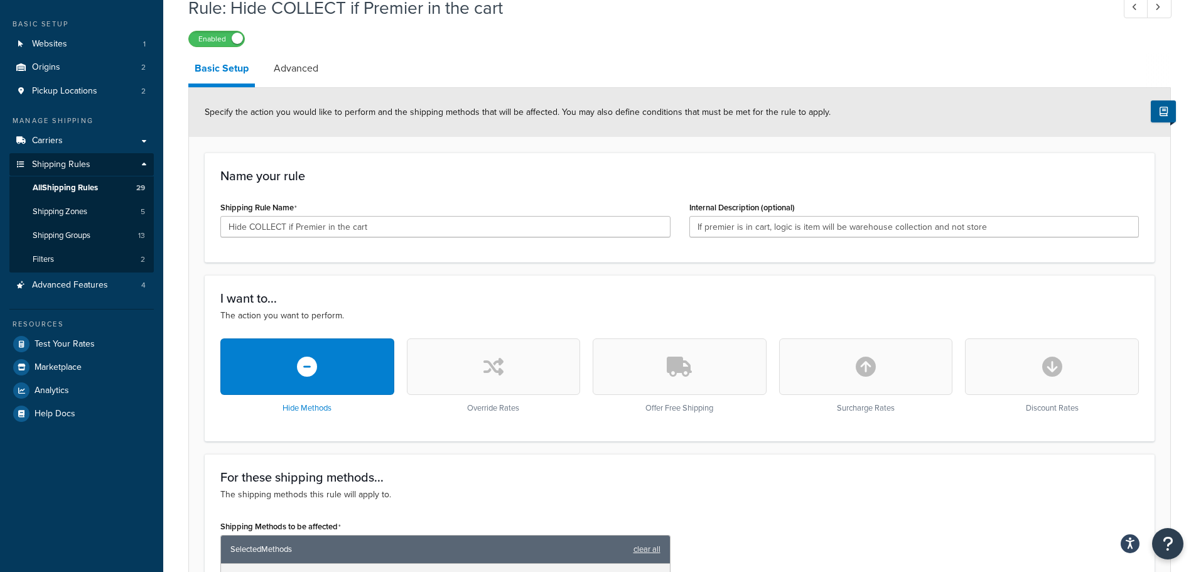
scroll to position [70, 0]
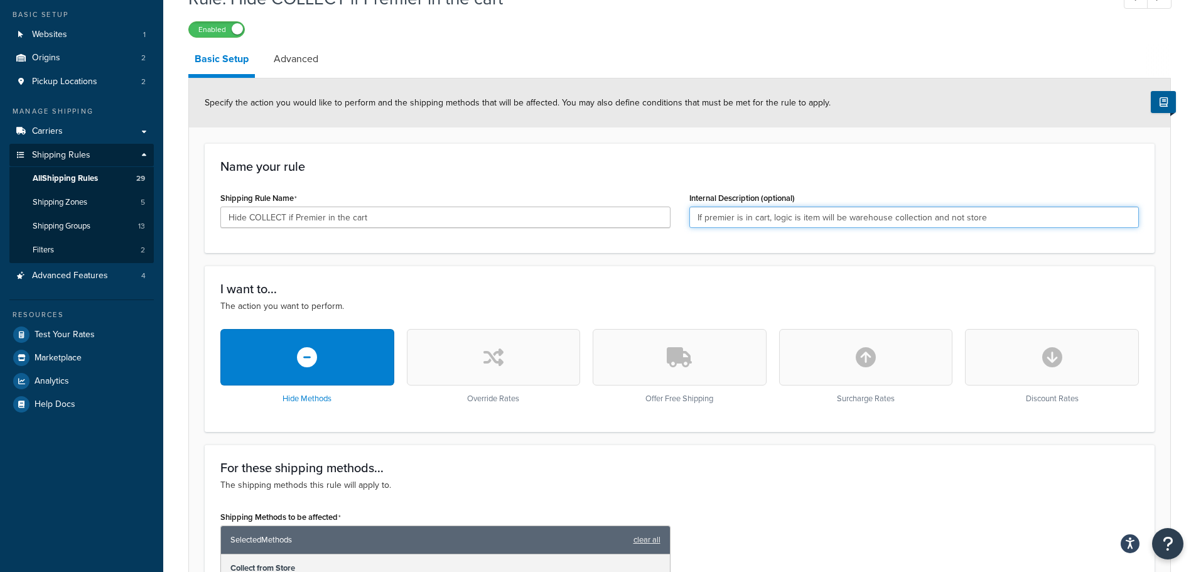
click at [764, 215] on input "If premier is in cart, logic is item will be warehouse collection and not store" at bounding box center [914, 217] width 450 height 21
click at [791, 215] on input "If premier is in cart, logic is item will be warehouse collection and not store" at bounding box center [914, 217] width 450 height 21
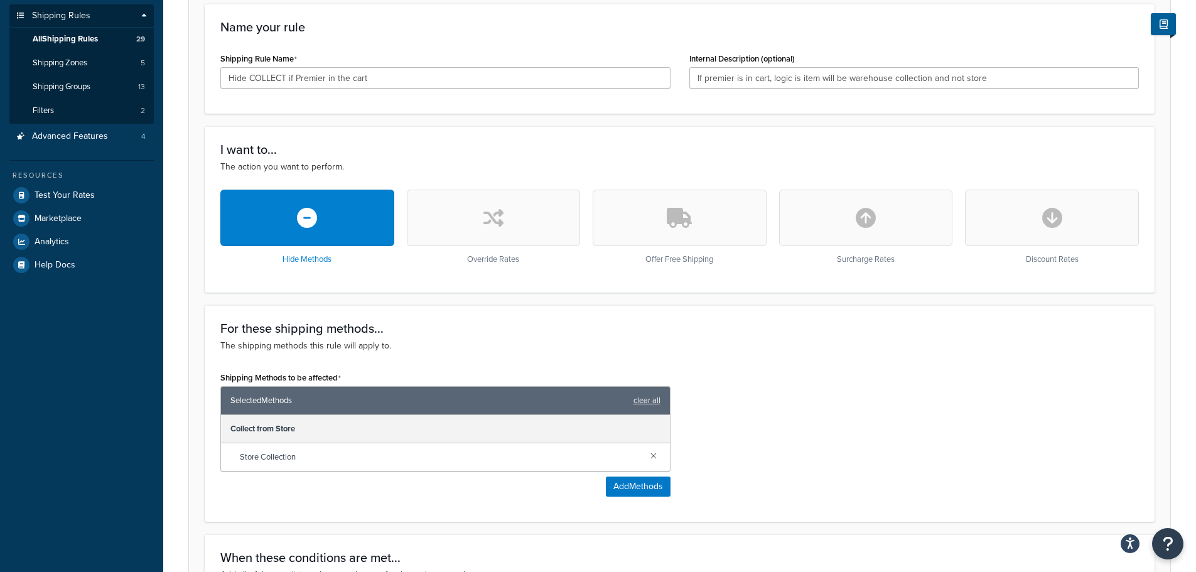
scroll to position [0, 0]
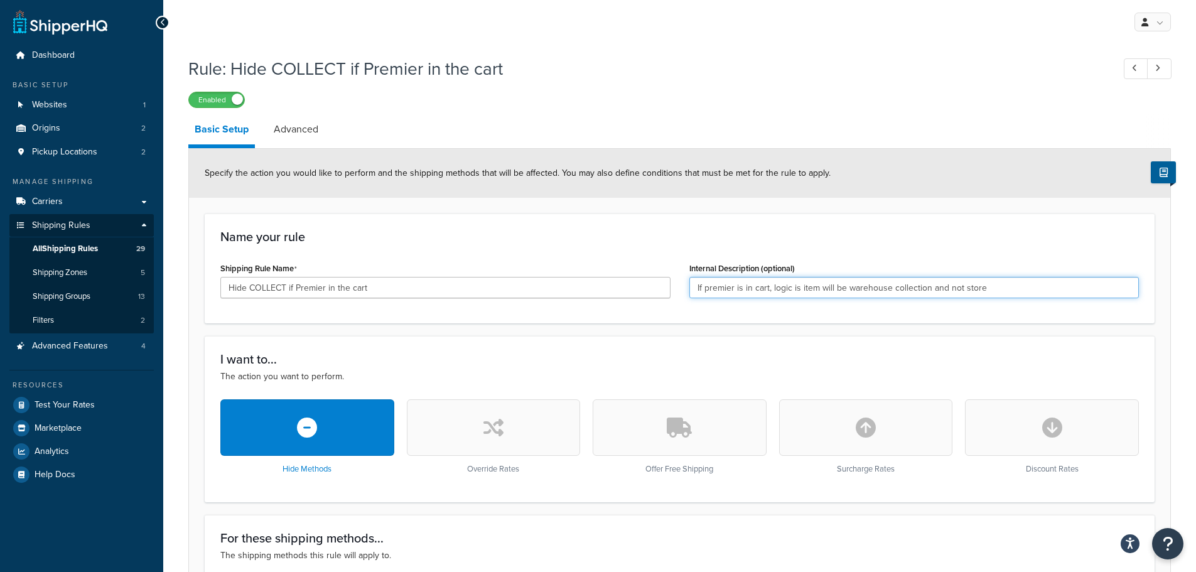
drag, startPoint x: 747, startPoint y: 283, endPoint x: 873, endPoint y: 284, distance: 126.2
click at [873, 284] on input "If premier is in cart, logic is item will be warehouse collection and not store" at bounding box center [914, 287] width 450 height 21
click at [875, 284] on input "If premier is in cart, logic is item will be warehouse collection and not store" at bounding box center [914, 287] width 450 height 21
